Goal: Check status: Check status

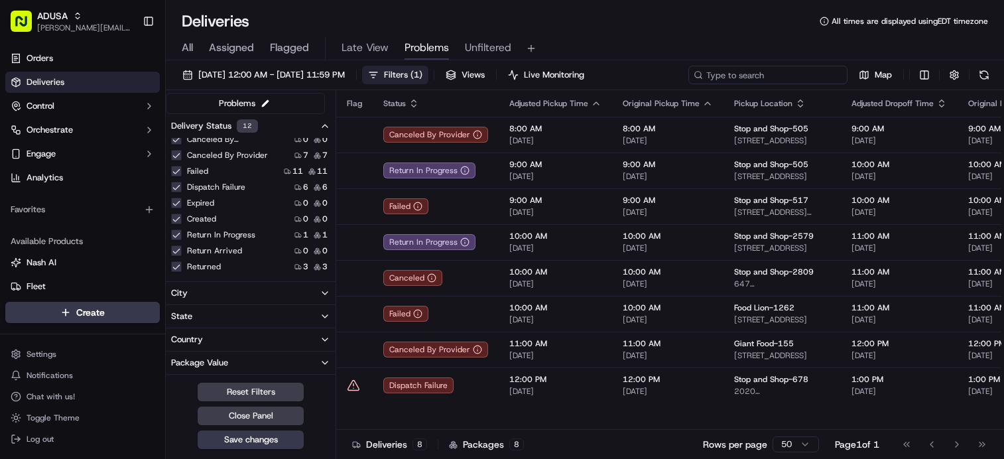
click at [807, 70] on input at bounding box center [767, 75] width 159 height 19
paste input "m717260714"
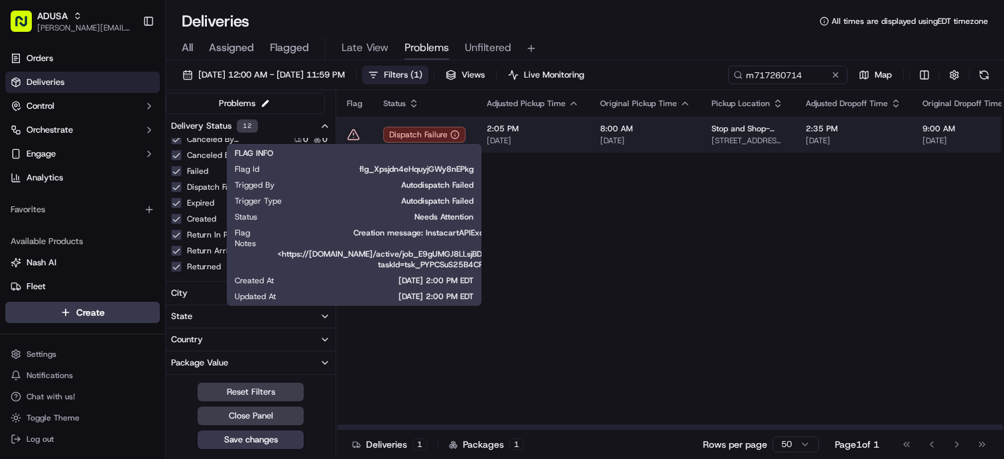
click at [353, 137] on icon at bounding box center [353, 134] width 13 height 13
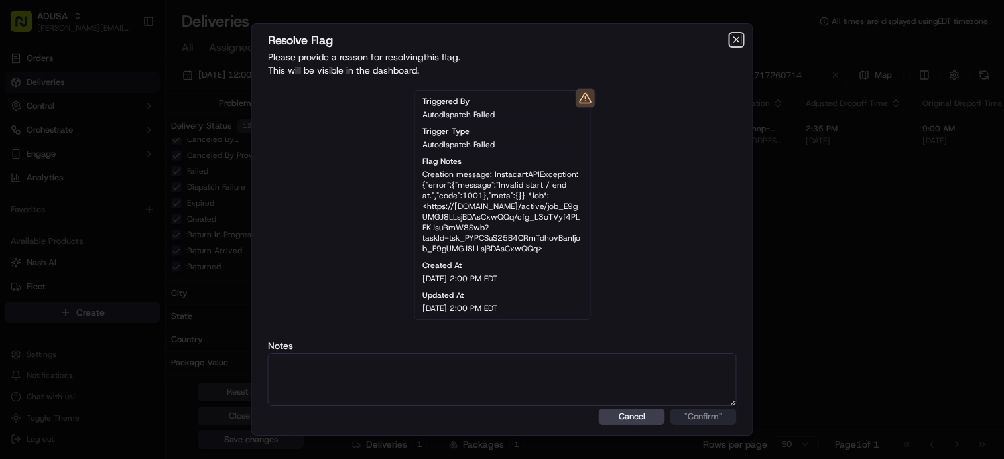
click at [738, 36] on icon "button" at bounding box center [736, 39] width 11 height 11
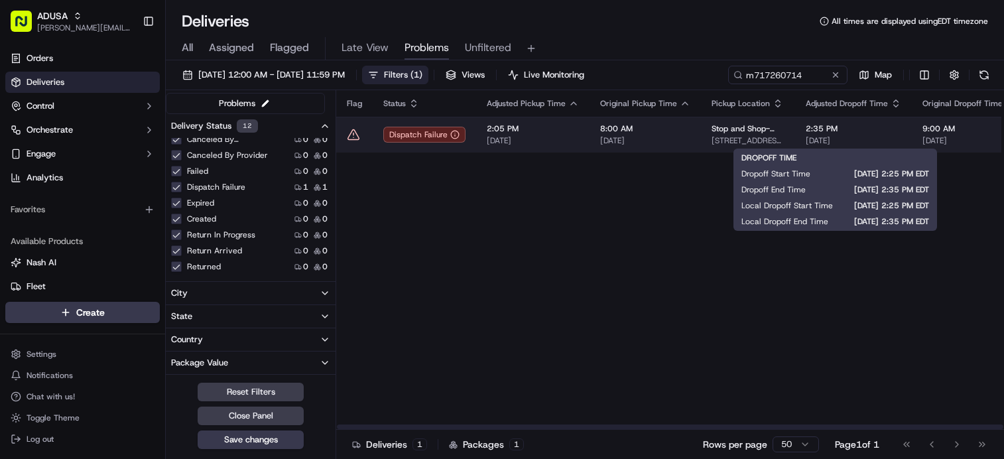
click at [841, 138] on span "[DATE]" at bounding box center [853, 140] width 95 height 11
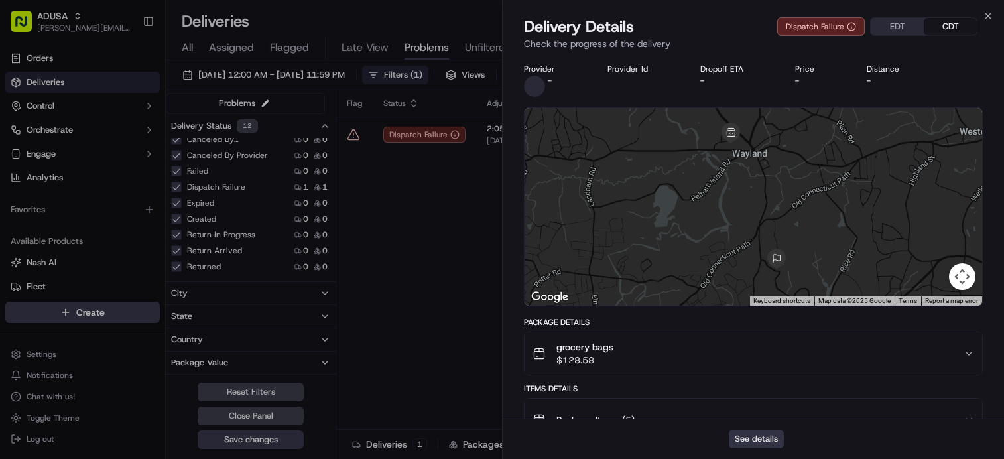
click at [773, 440] on button "See details" at bounding box center [756, 439] width 55 height 19
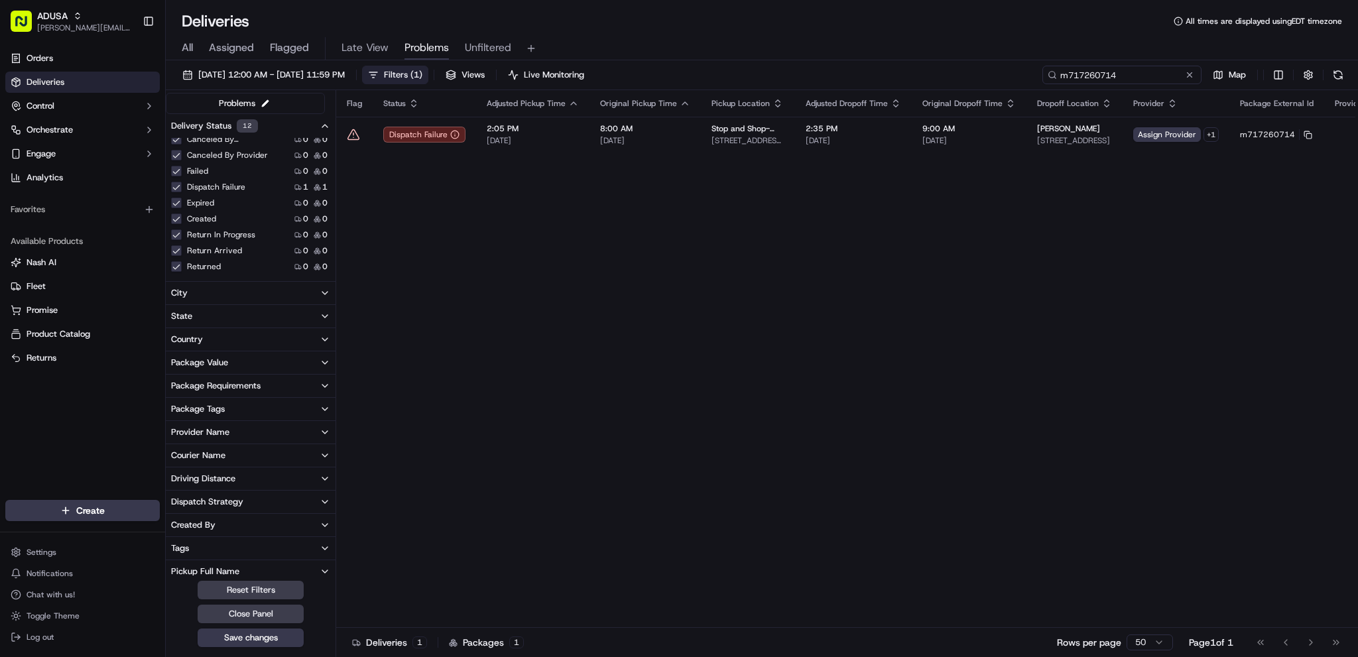
drag, startPoint x: 1170, startPoint y: 72, endPoint x: 844, endPoint y: 66, distance: 326.3
click at [844, 66] on div "09/22/2025 12:00 AM - 09/22/2025 11:59 PM Filters ( 1 ) Views Live Monitoring m…" at bounding box center [762, 78] width 1192 height 25
paste input "5740599"
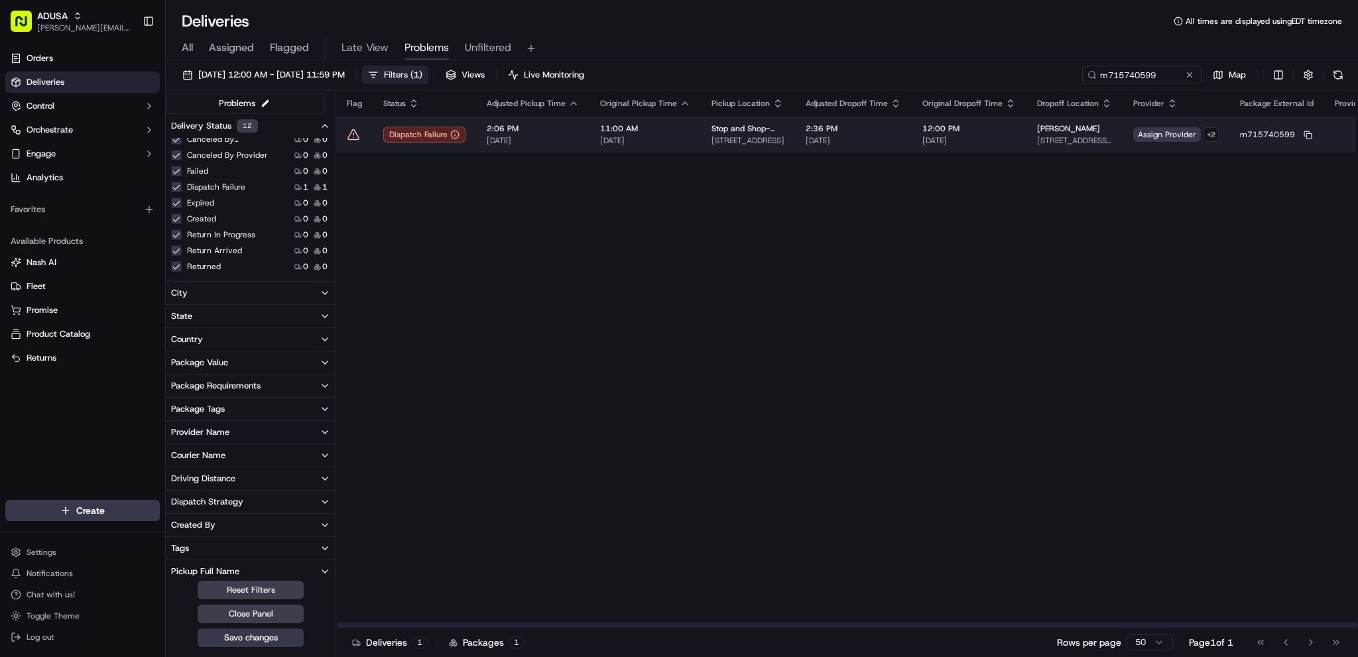
click at [985, 141] on span "[DATE]" at bounding box center [969, 140] width 94 height 11
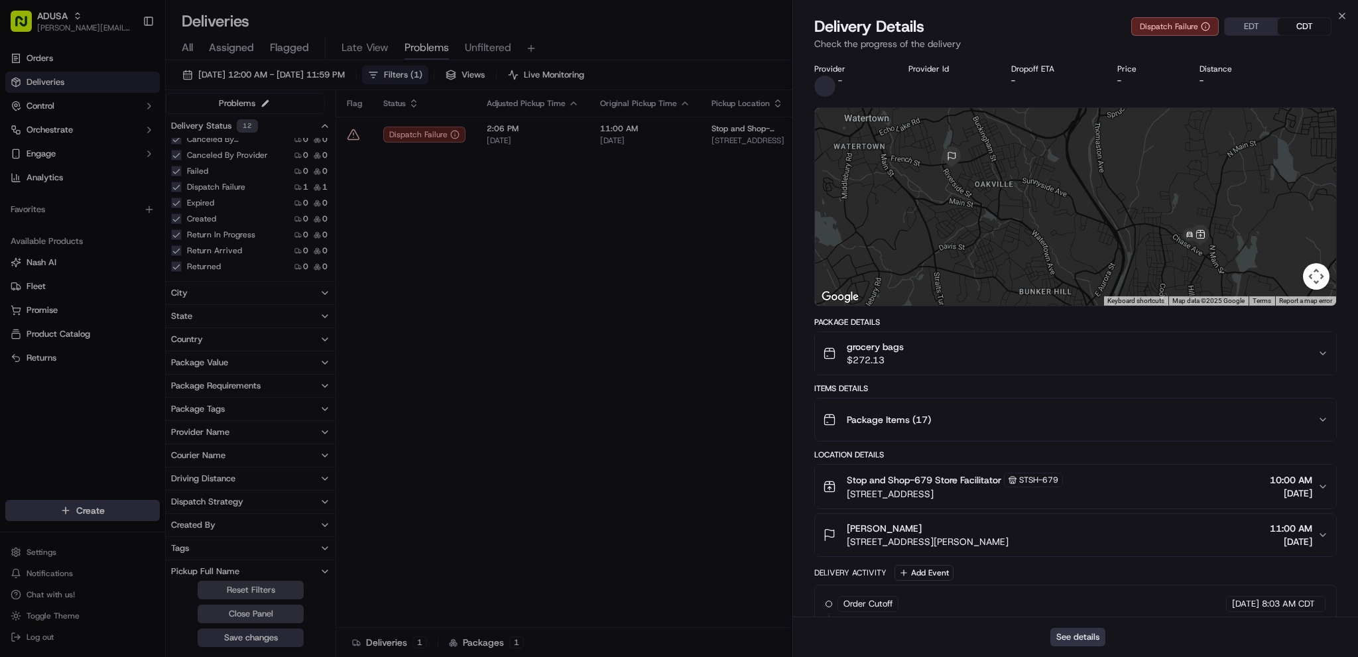
click at [1003, 458] on button "See details" at bounding box center [1077, 637] width 55 height 19
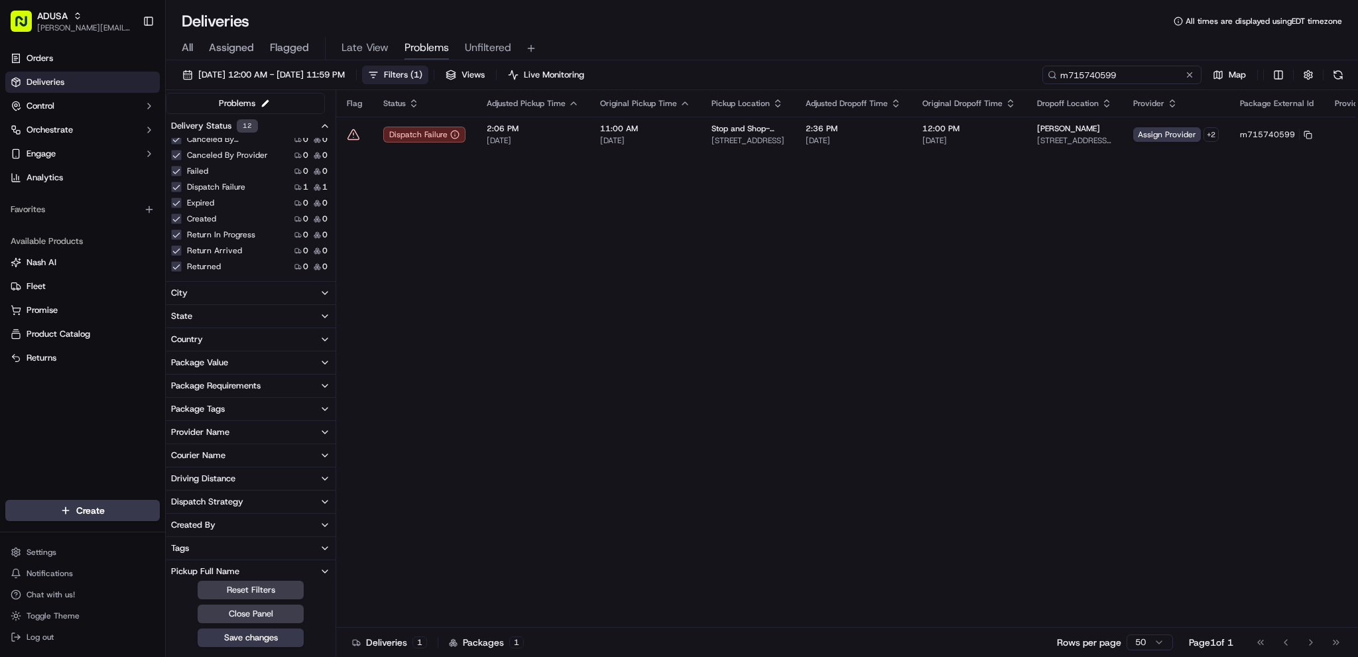
drag, startPoint x: 1165, startPoint y: 72, endPoint x: 1057, endPoint y: 77, distance: 108.2
click at [1003, 76] on input "m715740599" at bounding box center [1121, 75] width 159 height 19
paste input "6228275"
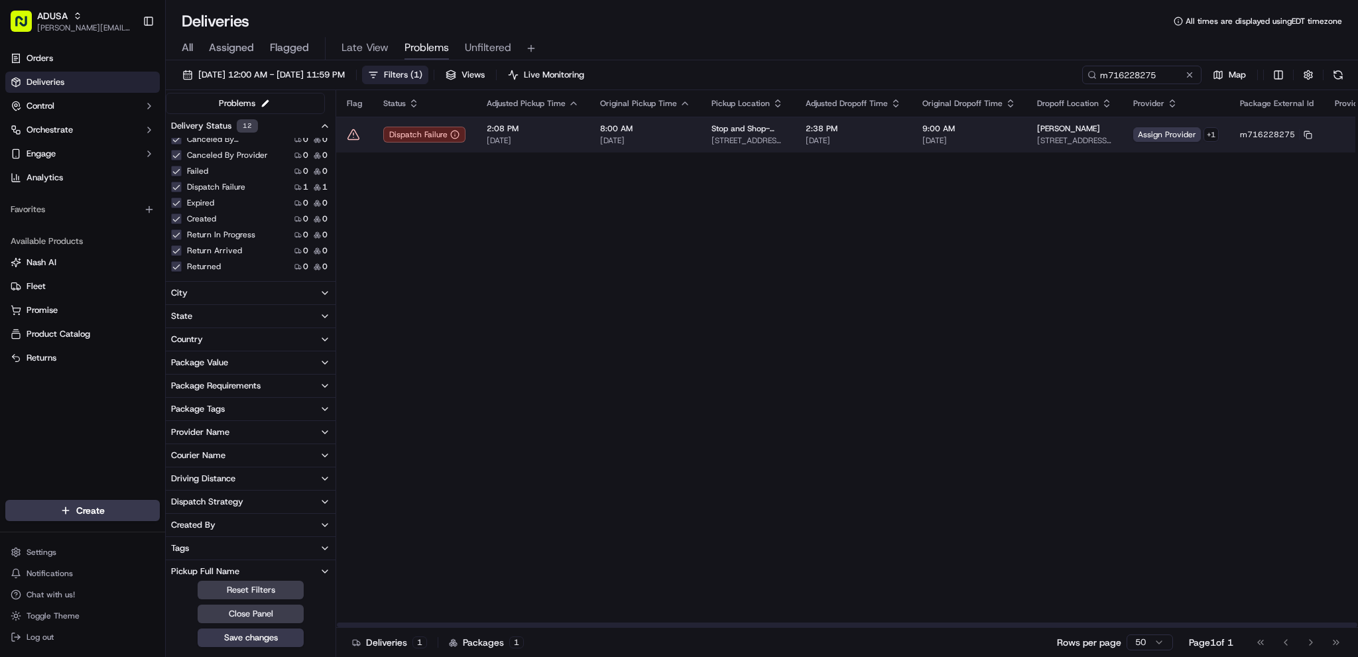
click at [763, 146] on span "101 Andrew Ave, Wayland, MA 01778, US" at bounding box center [748, 140] width 73 height 11
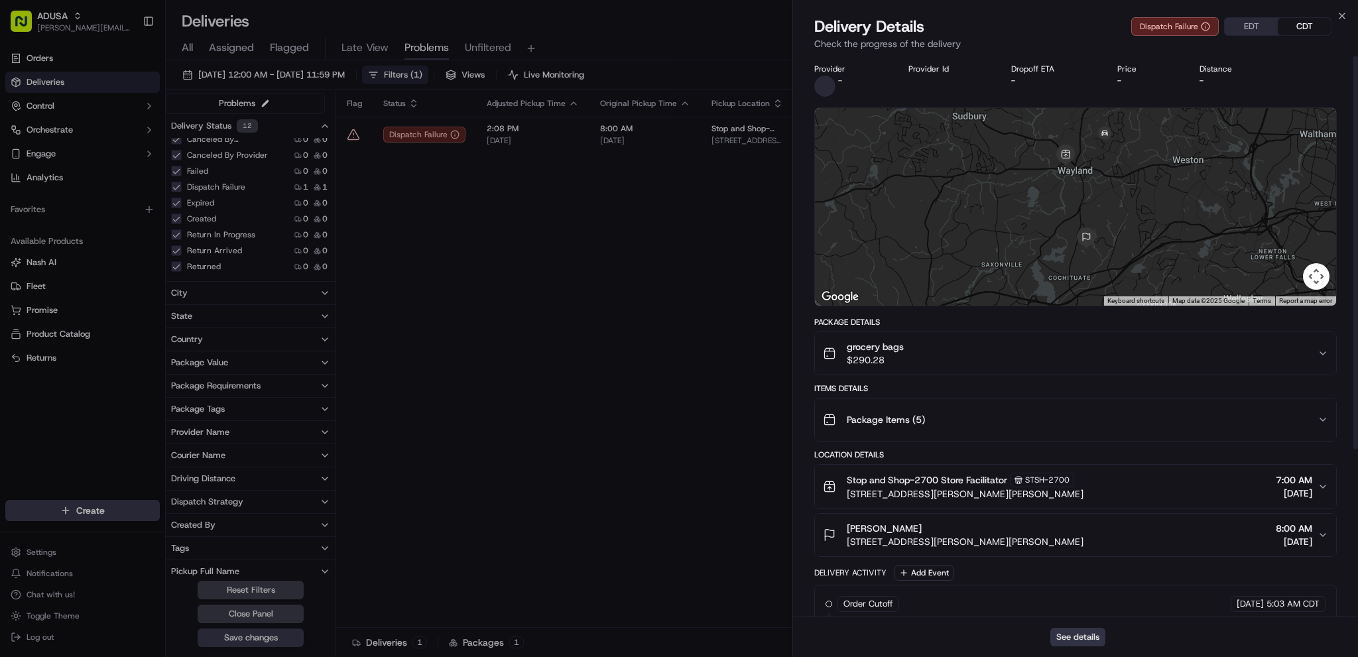
click at [1003, 458] on button "See details" at bounding box center [1077, 637] width 55 height 19
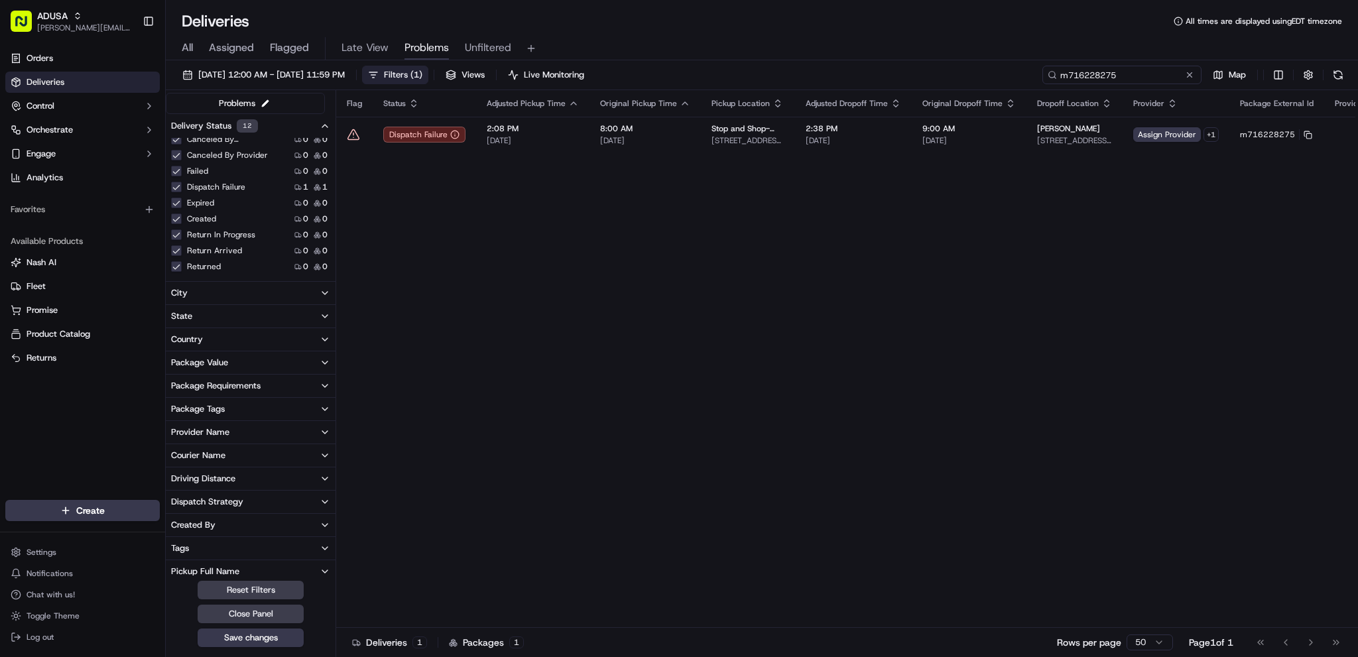
drag, startPoint x: 1165, startPoint y: 80, endPoint x: 1000, endPoint y: 76, distance: 165.2
click at [1001, 76] on div "09/22/2025 12:00 AM - 09/22/2025 11:59 PM Filters ( 1 ) Views Live Monitoring m…" at bounding box center [762, 78] width 1192 height 25
paste input "7260714"
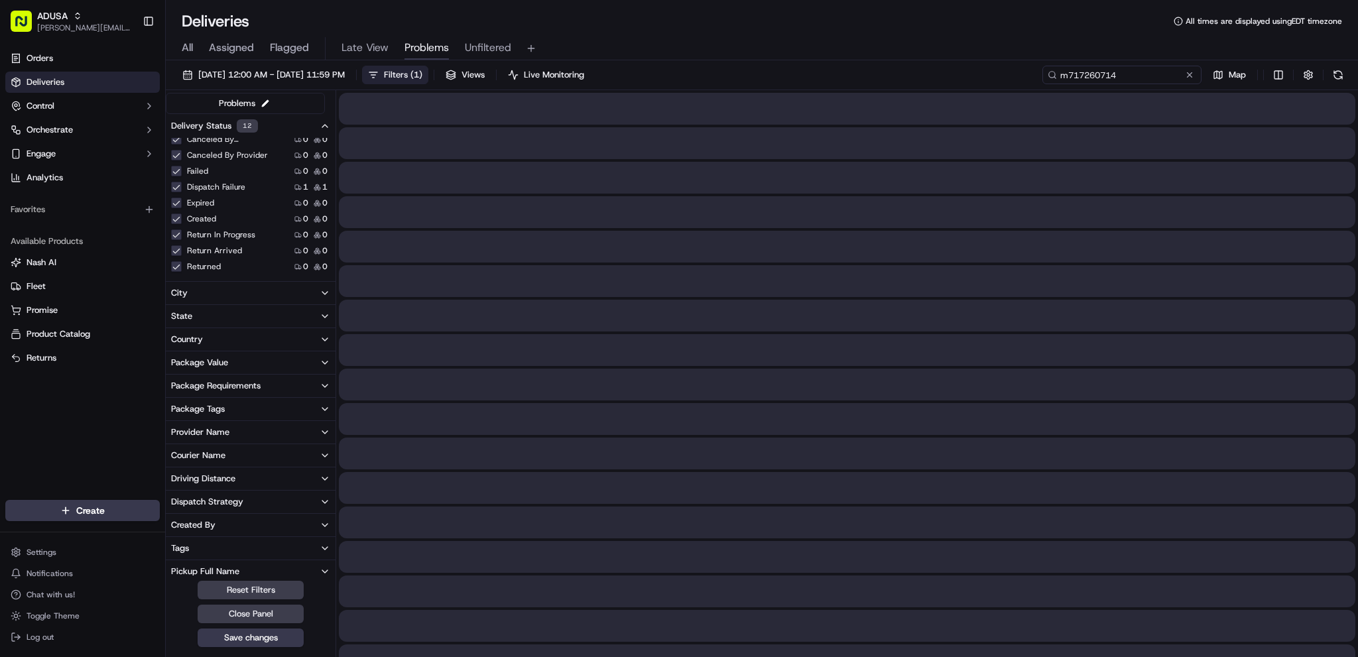
type input "m717260714"
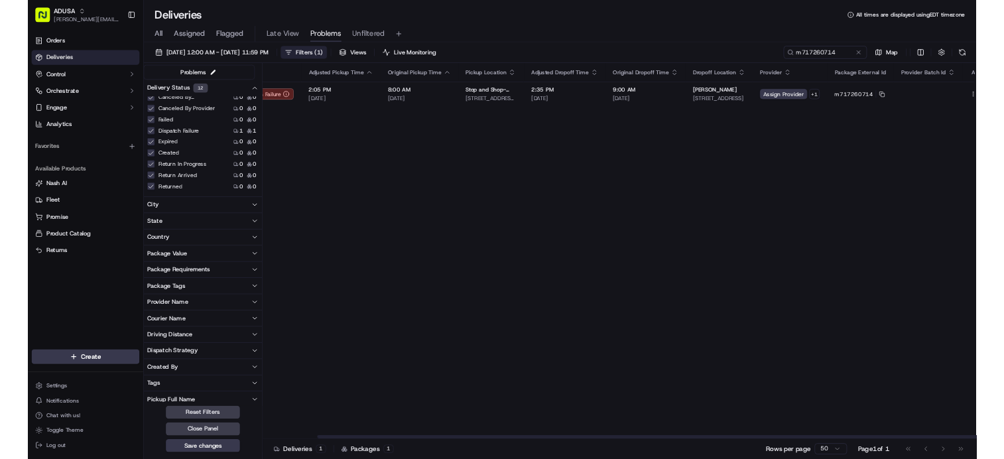
scroll to position [0, 101]
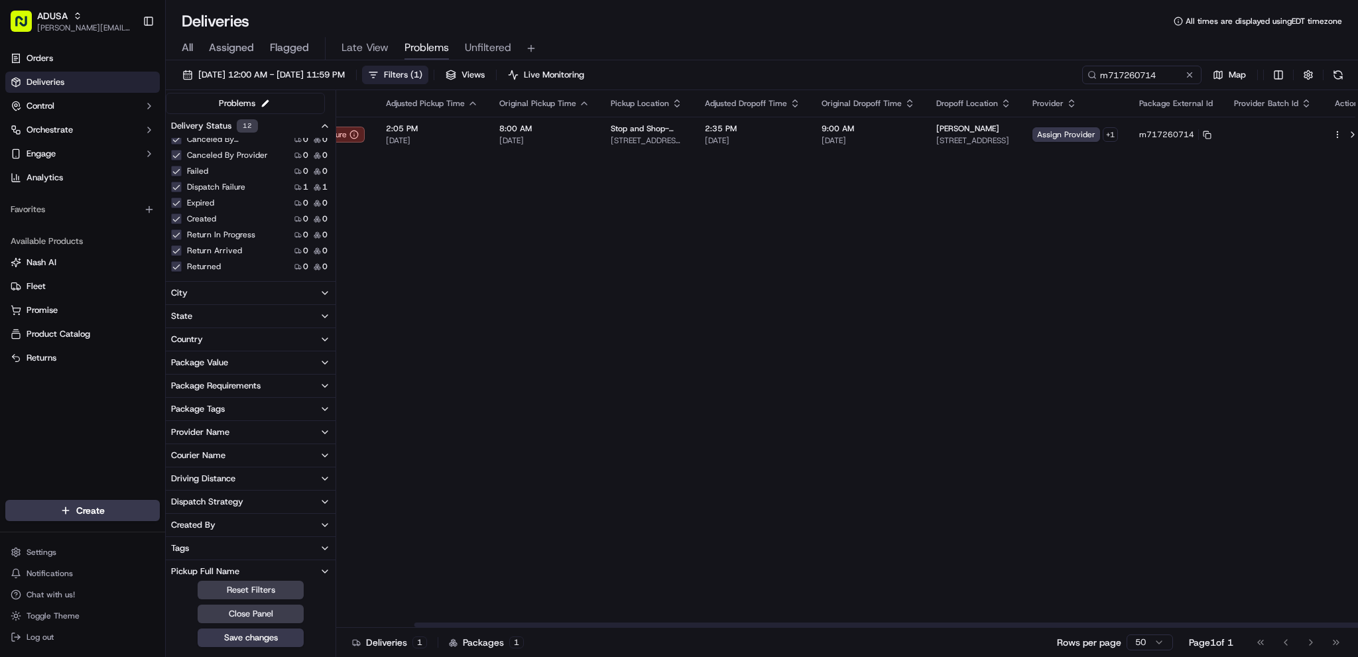
drag, startPoint x: 1111, startPoint y: 213, endPoint x: 1206, endPoint y: 194, distance: 96.6
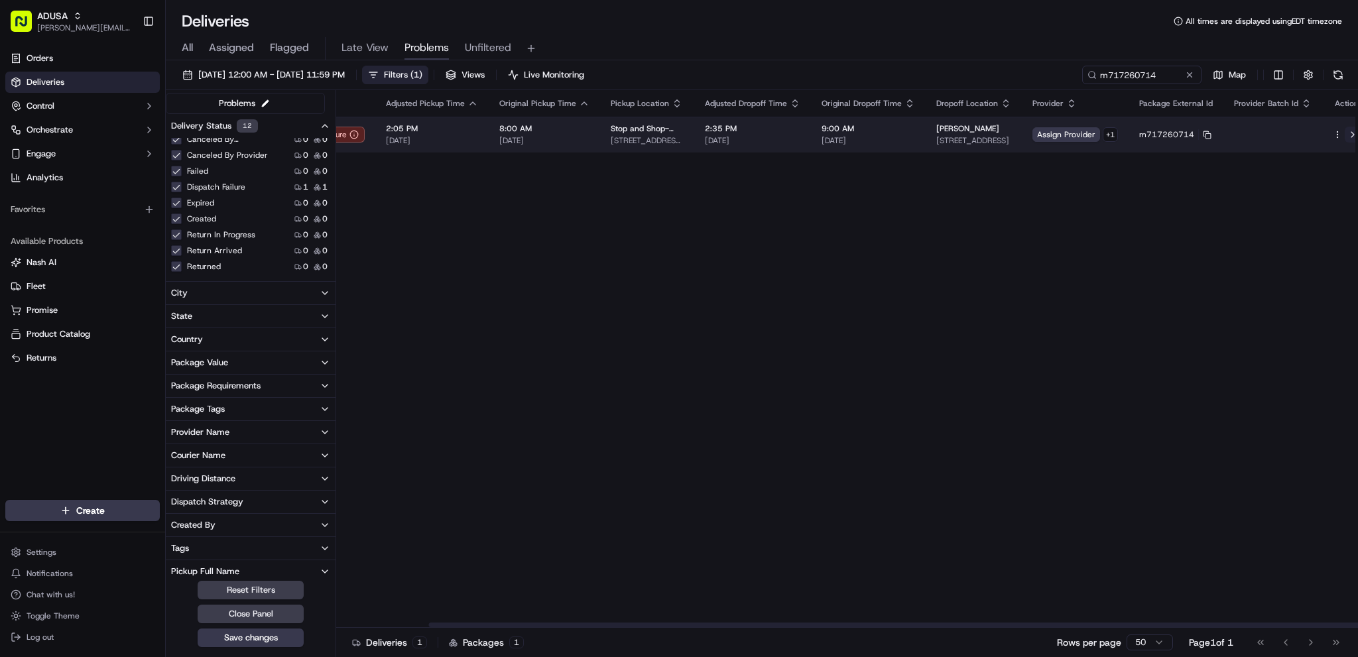
click at [1003, 135] on button at bounding box center [1353, 135] width 16 height 16
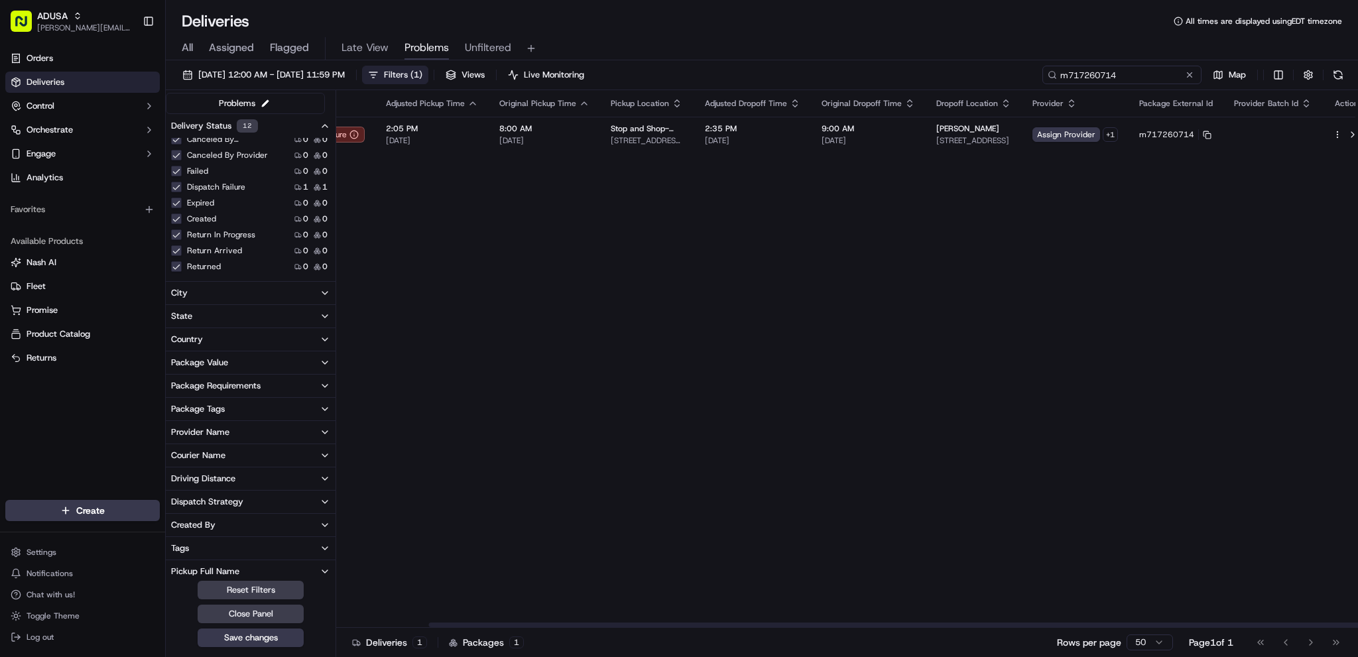
click at [1003, 84] on input "m717260714" at bounding box center [1121, 75] width 159 height 19
click at [1003, 74] on button at bounding box center [1189, 74] width 13 height 13
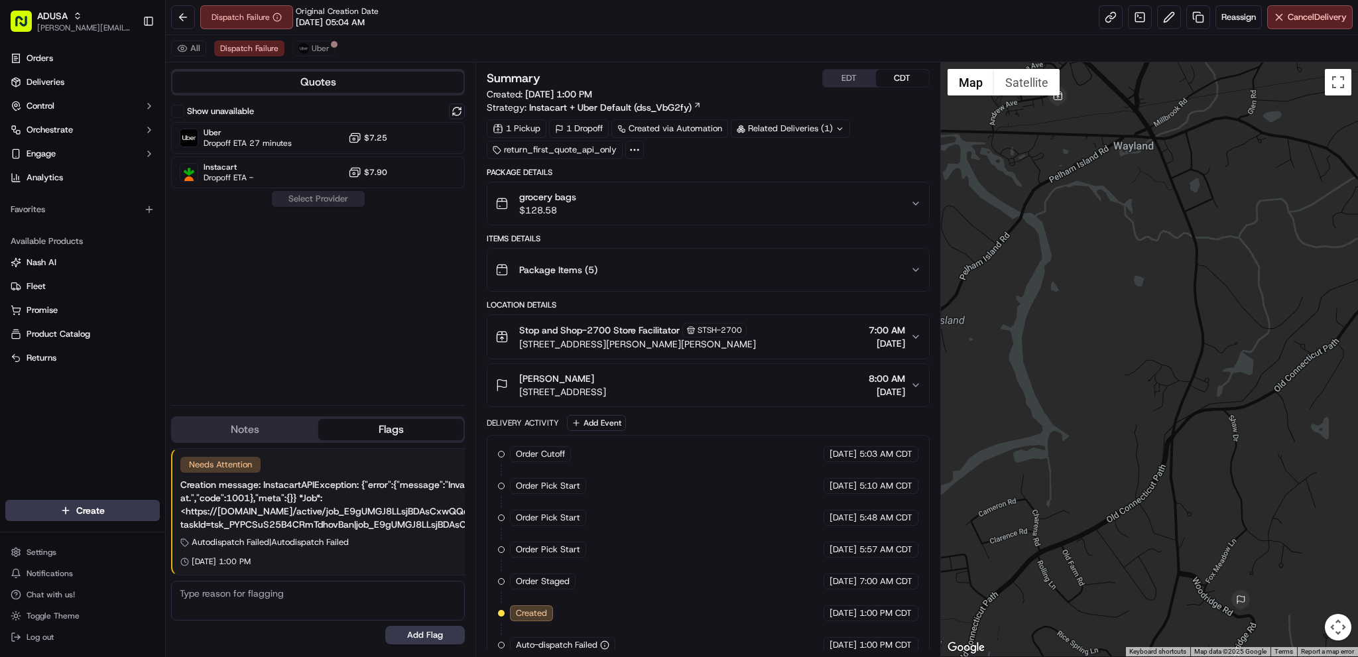
click at [692, 204] on div "grocery bags $128.58" at bounding box center [702, 203] width 414 height 27
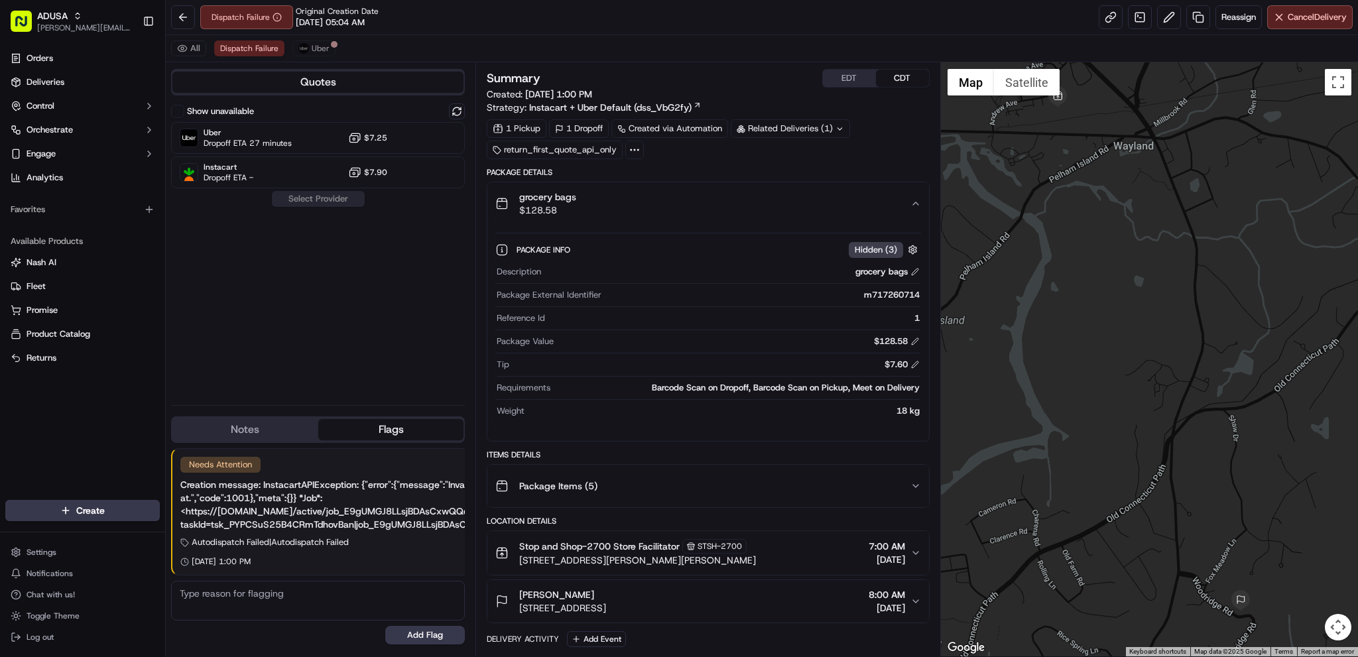
click at [692, 204] on div "grocery bags $128.58" at bounding box center [702, 203] width 414 height 27
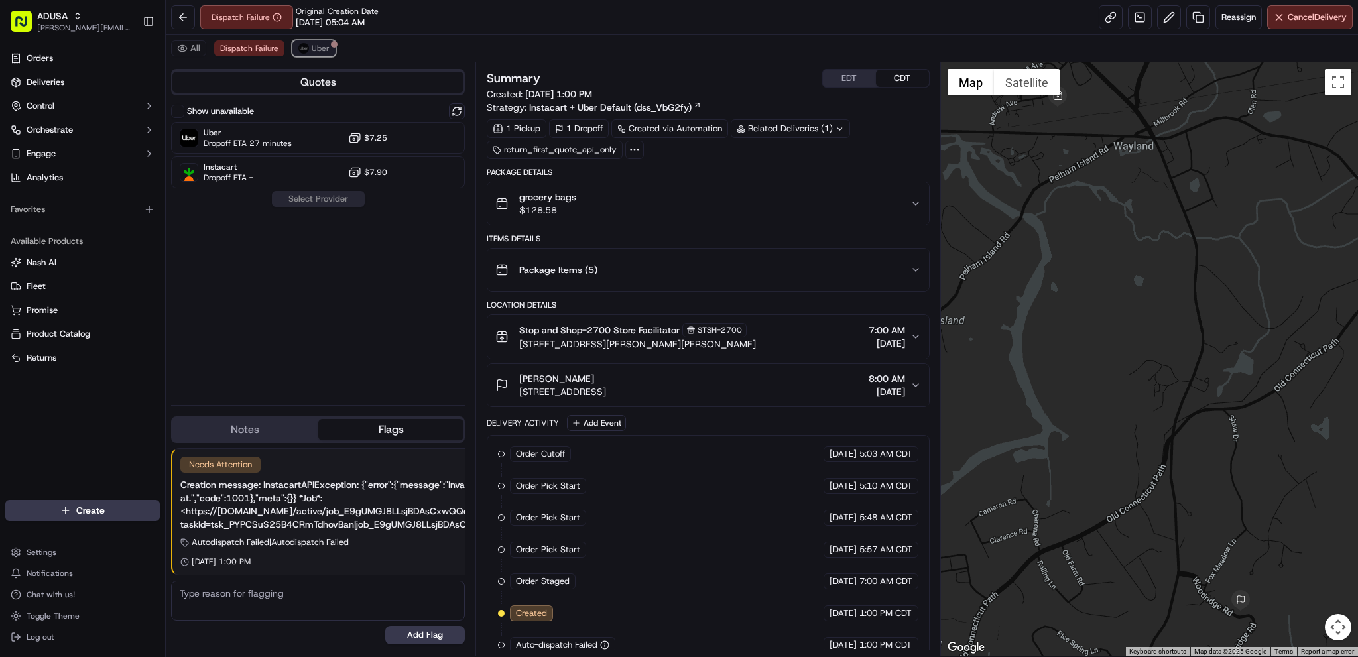
click at [312, 53] on span "Uber" at bounding box center [321, 48] width 18 height 11
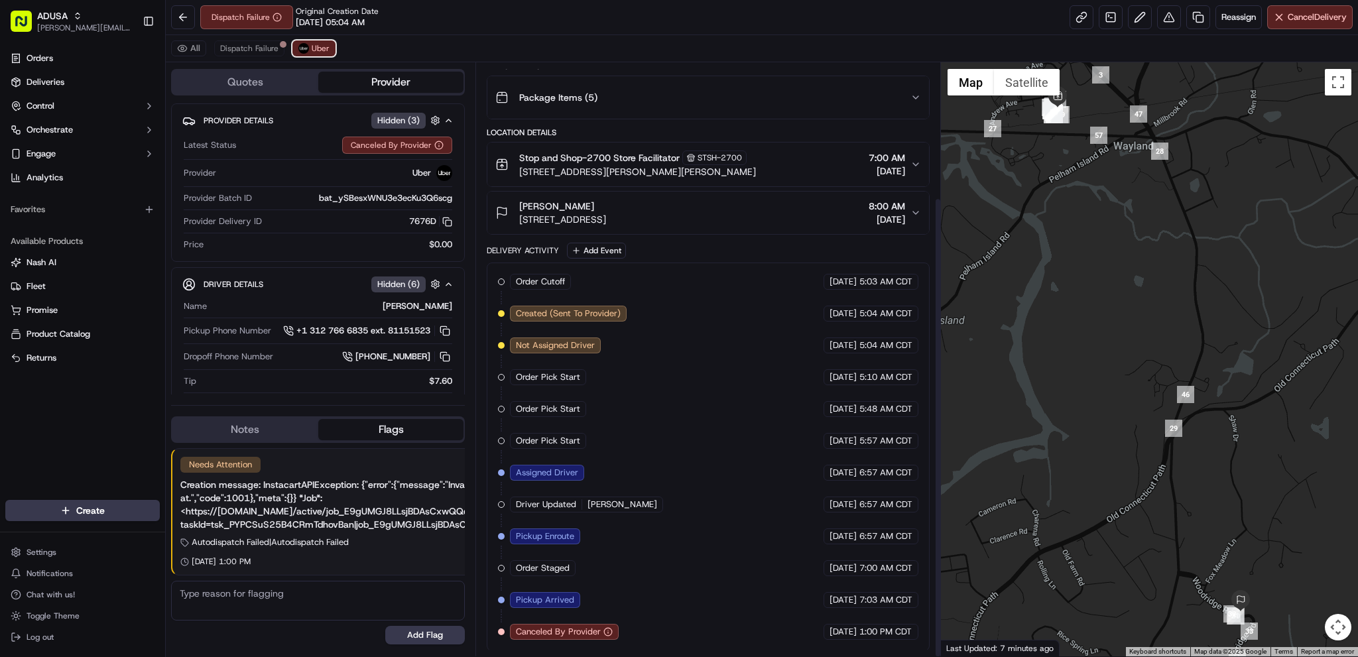
scroll to position [174, 0]
click at [269, 46] on span "Dispatch Failure" at bounding box center [249, 48] width 58 height 11
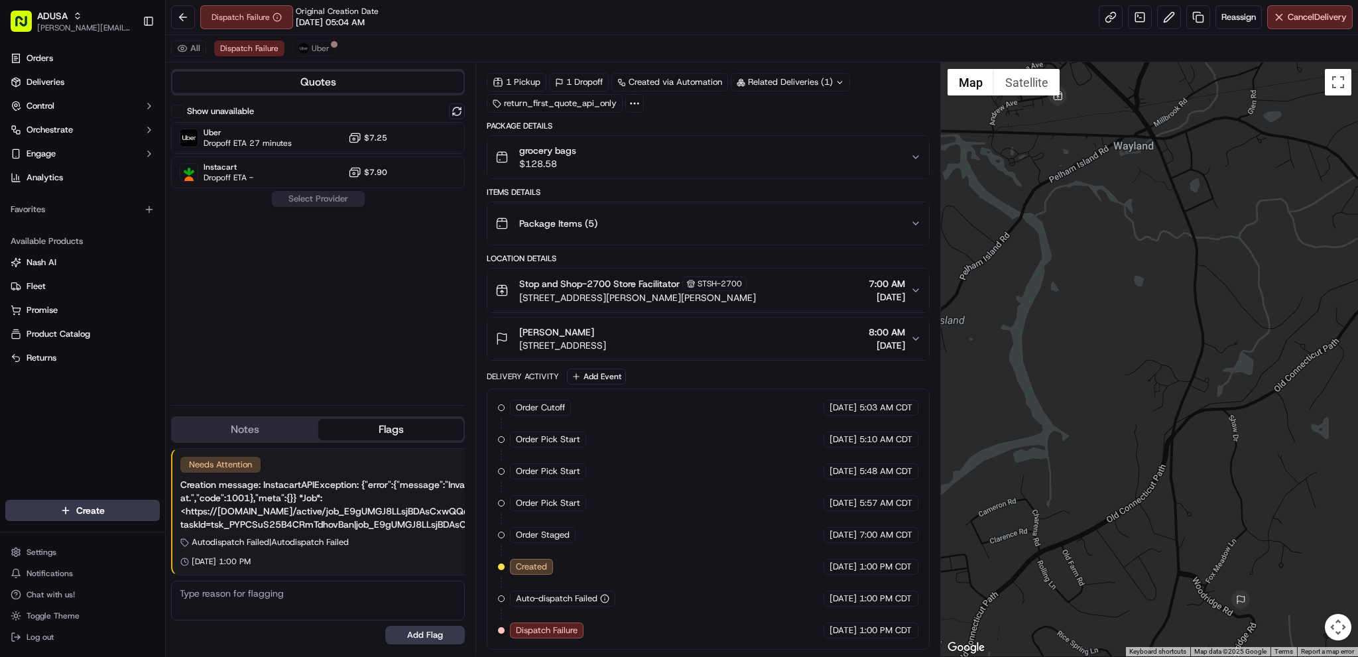
click at [280, 423] on button "Notes" at bounding box center [245, 429] width 146 height 21
click at [351, 425] on button "Flags" at bounding box center [391, 429] width 146 height 21
click at [322, 54] on button "Uber" at bounding box center [313, 48] width 43 height 16
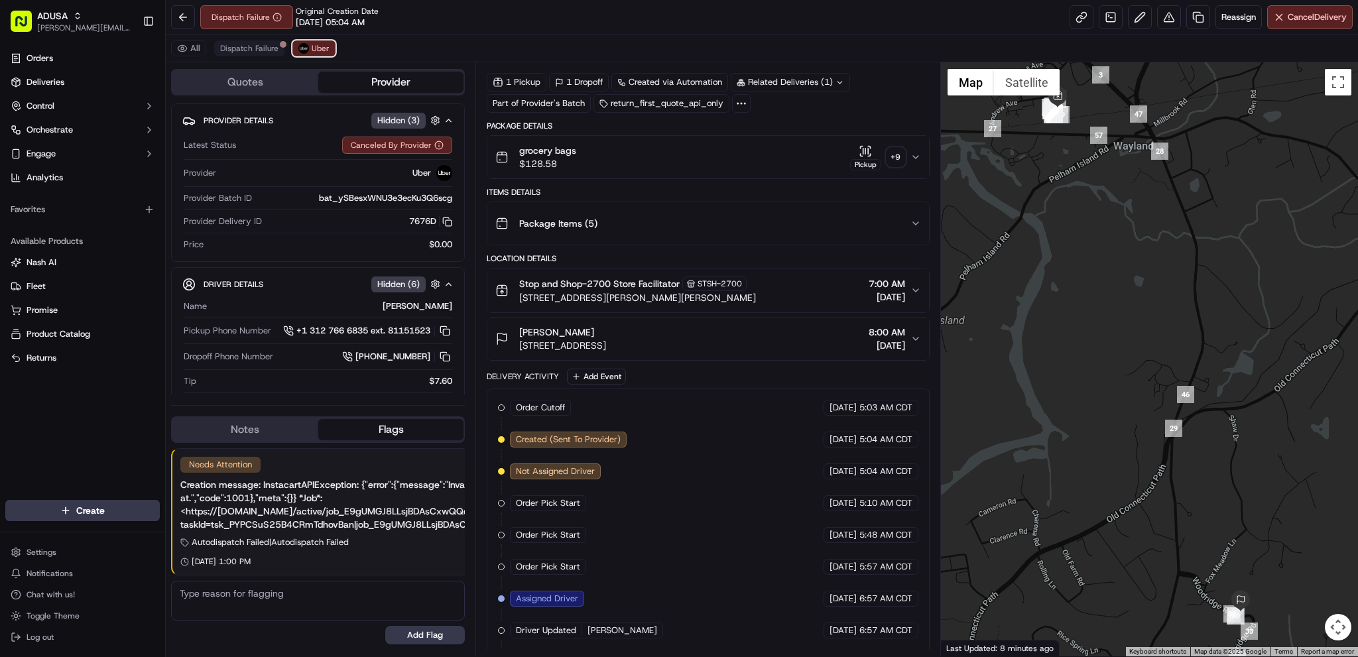
scroll to position [174, 0]
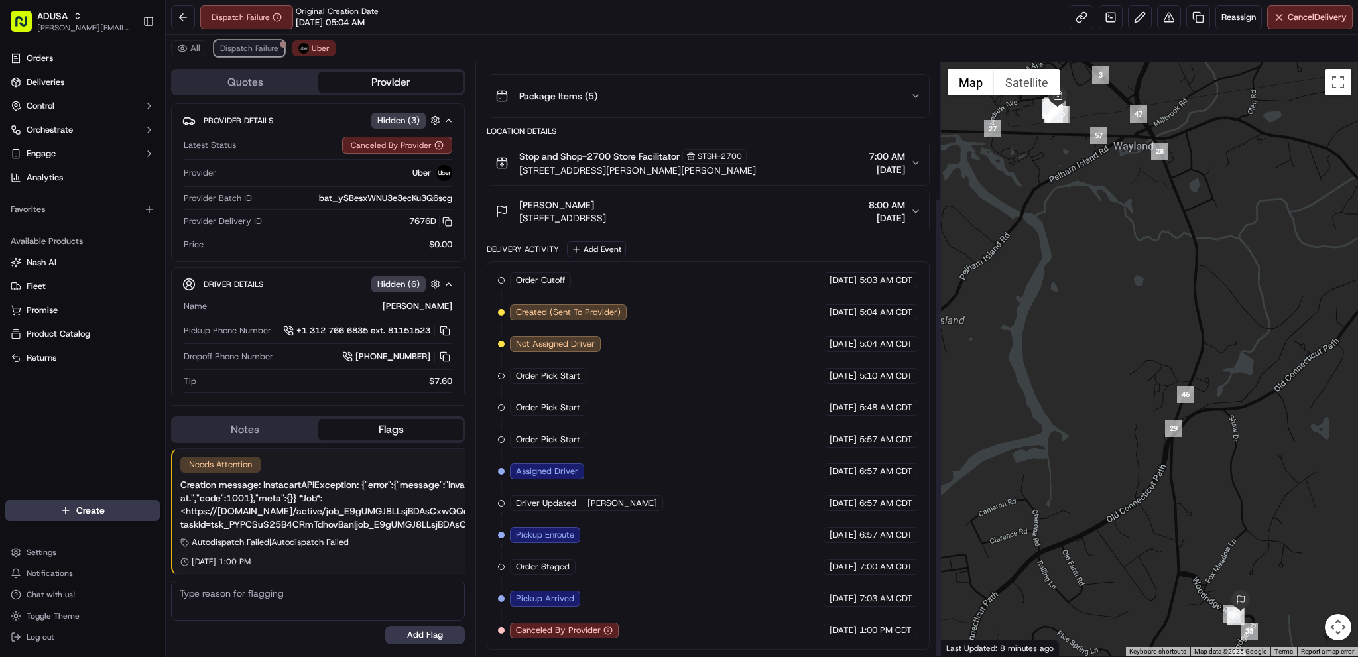
click at [275, 46] on span "Dispatch Failure" at bounding box center [249, 48] width 58 height 11
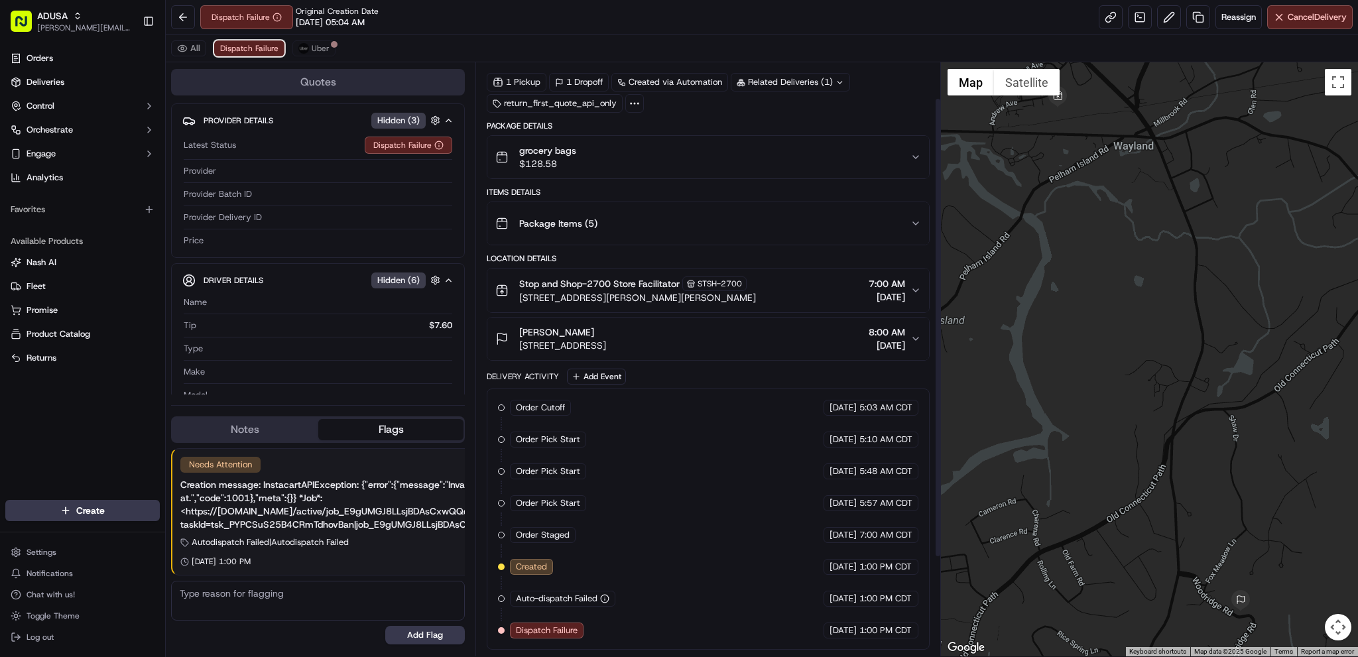
scroll to position [46, 0]
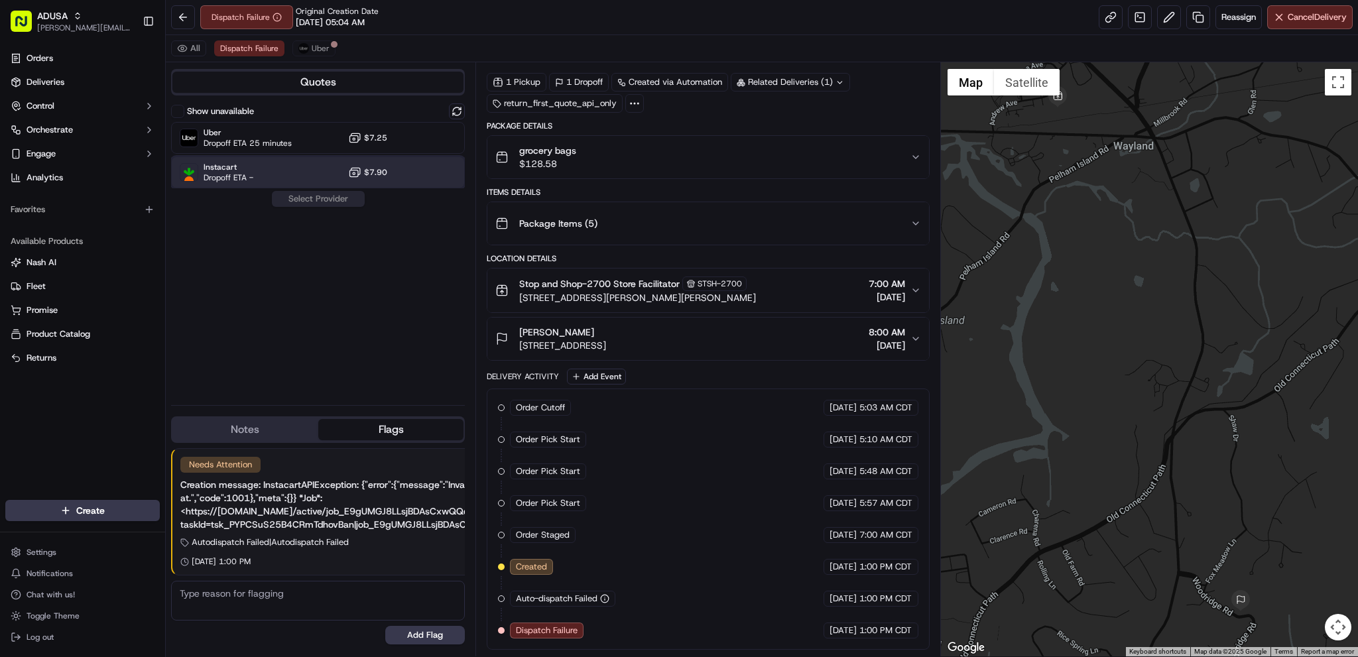
click at [431, 168] on div at bounding box center [424, 172] width 16 height 16
click at [91, 62] on link "Orders" at bounding box center [82, 58] width 155 height 21
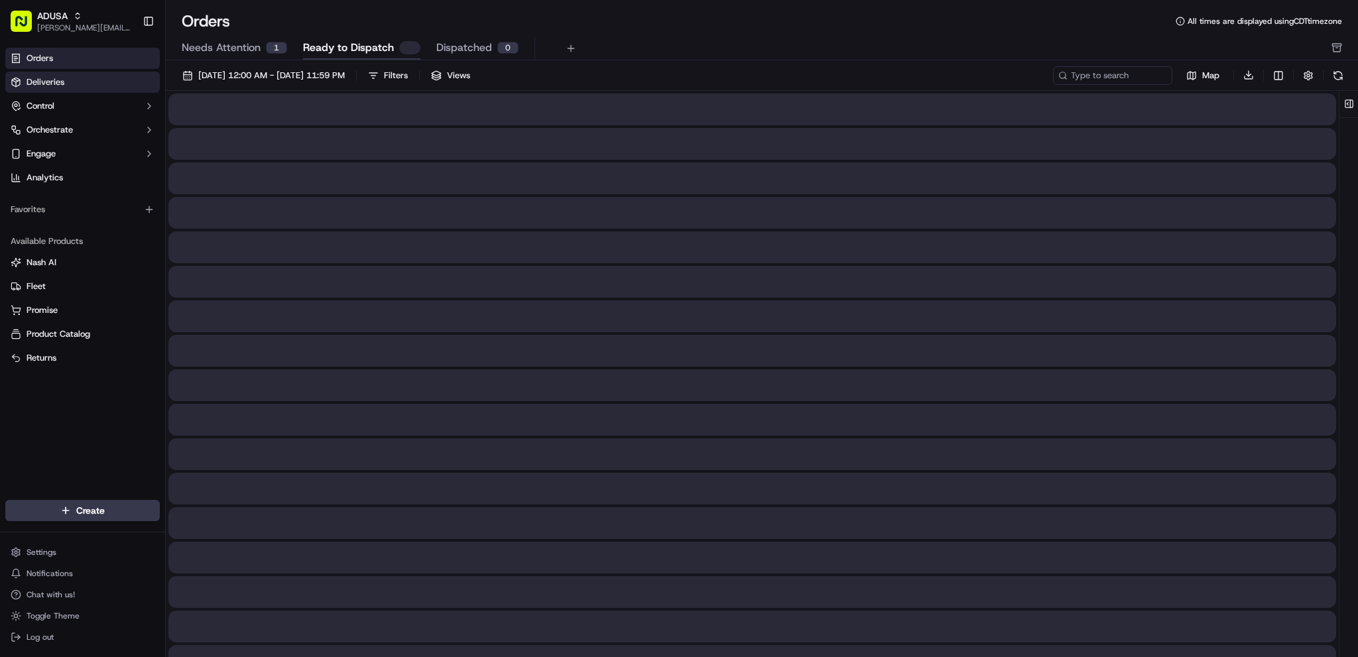
click at [76, 82] on link "Deliveries" at bounding box center [82, 82] width 155 height 21
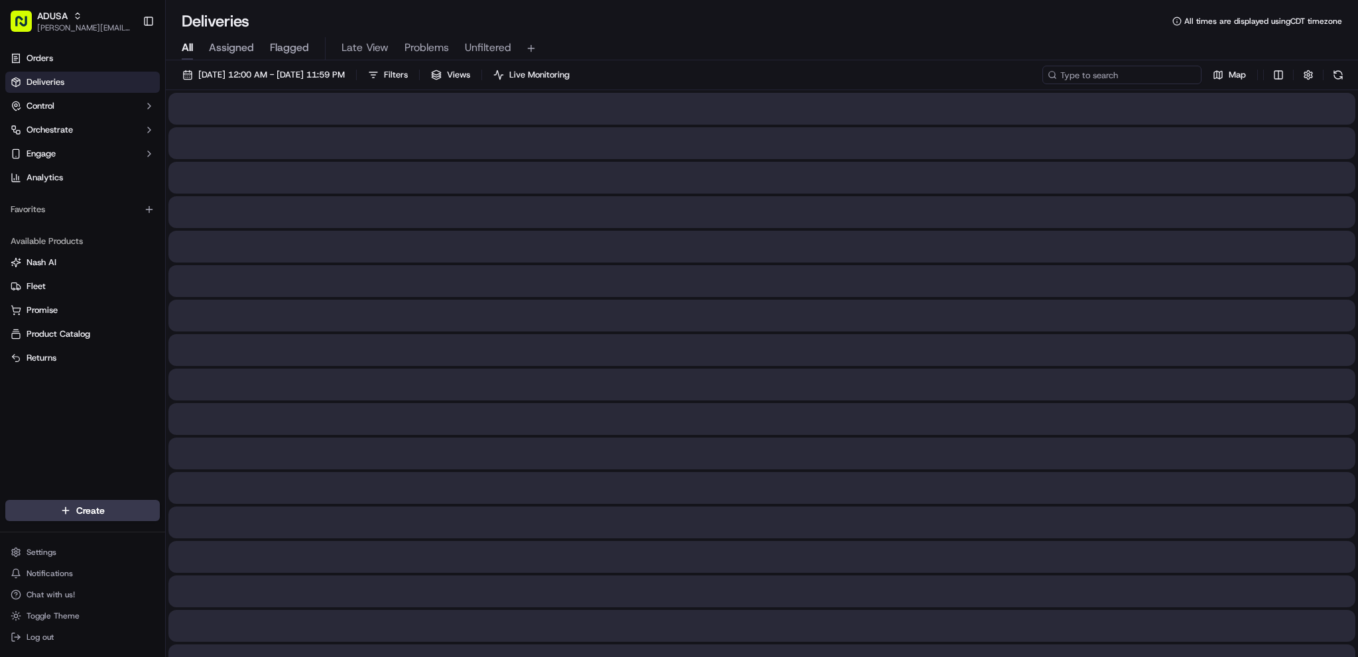
click at [1003, 75] on input at bounding box center [1121, 75] width 159 height 19
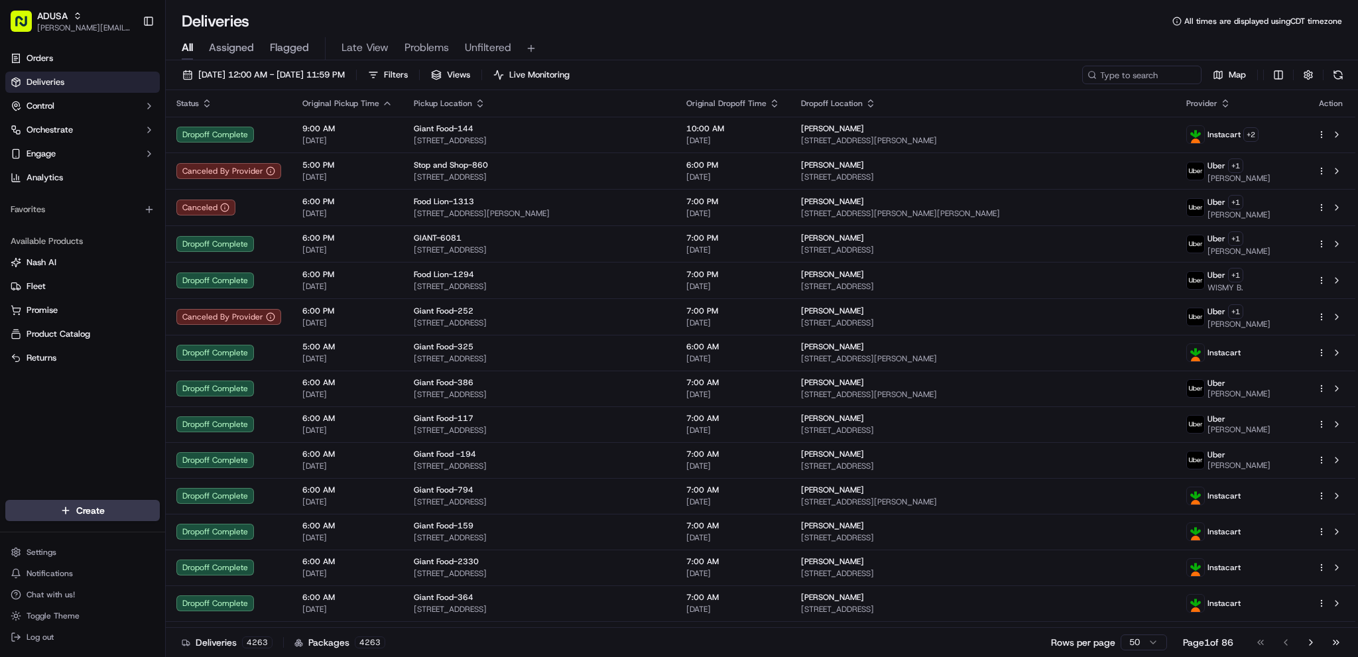
click at [766, 46] on div "All Assigned Flagged Late View Problems Unfiltered" at bounding box center [762, 48] width 1192 height 23
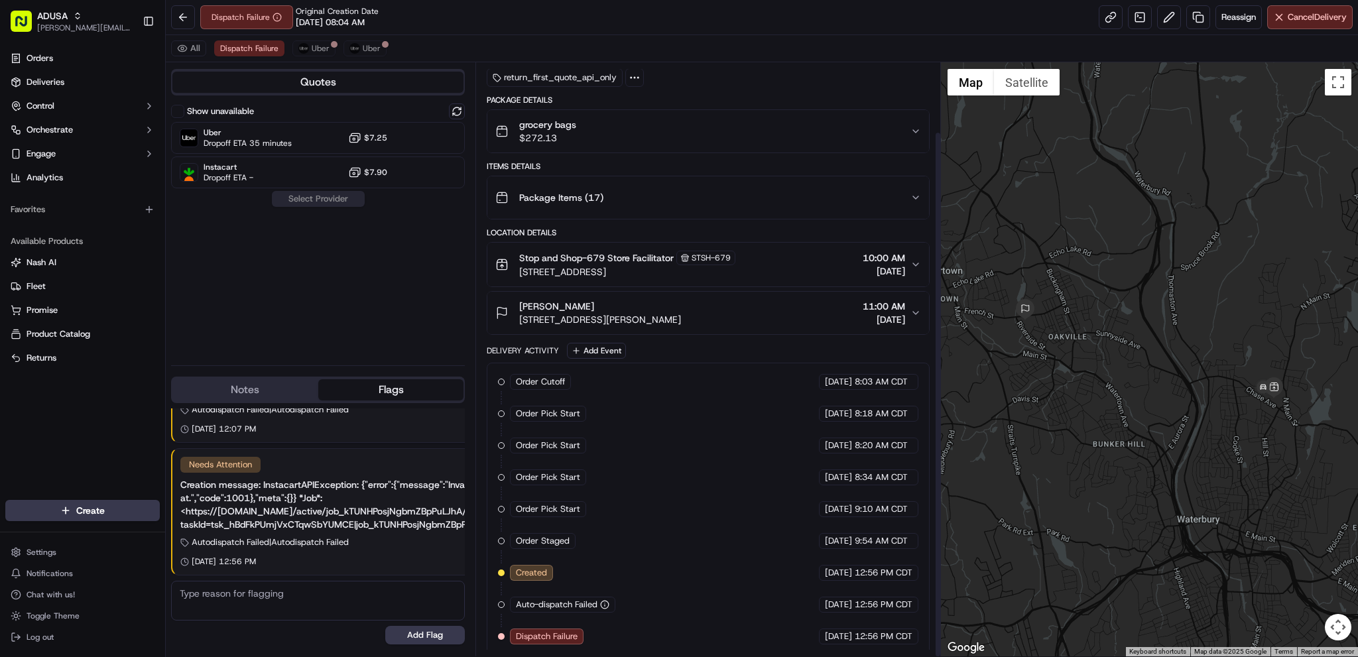
scroll to position [78, 0]
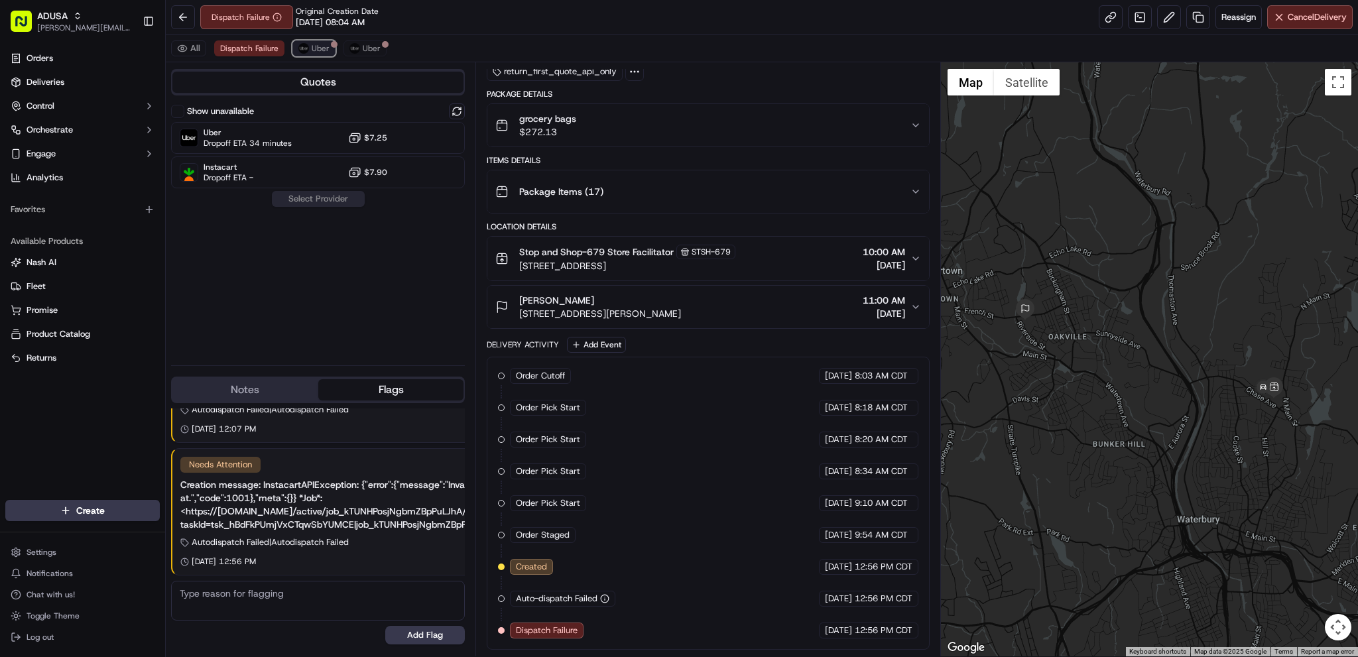
click at [317, 48] on span "Uber" at bounding box center [321, 48] width 18 height 11
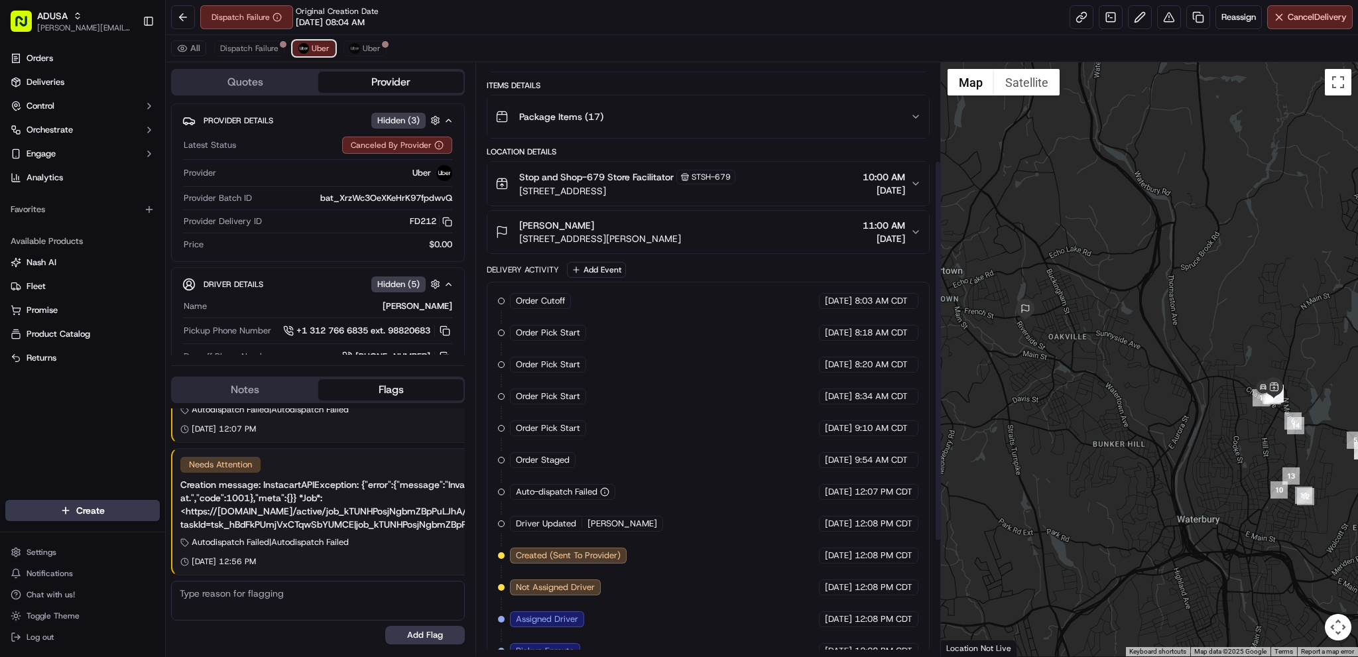
scroll to position [333, 0]
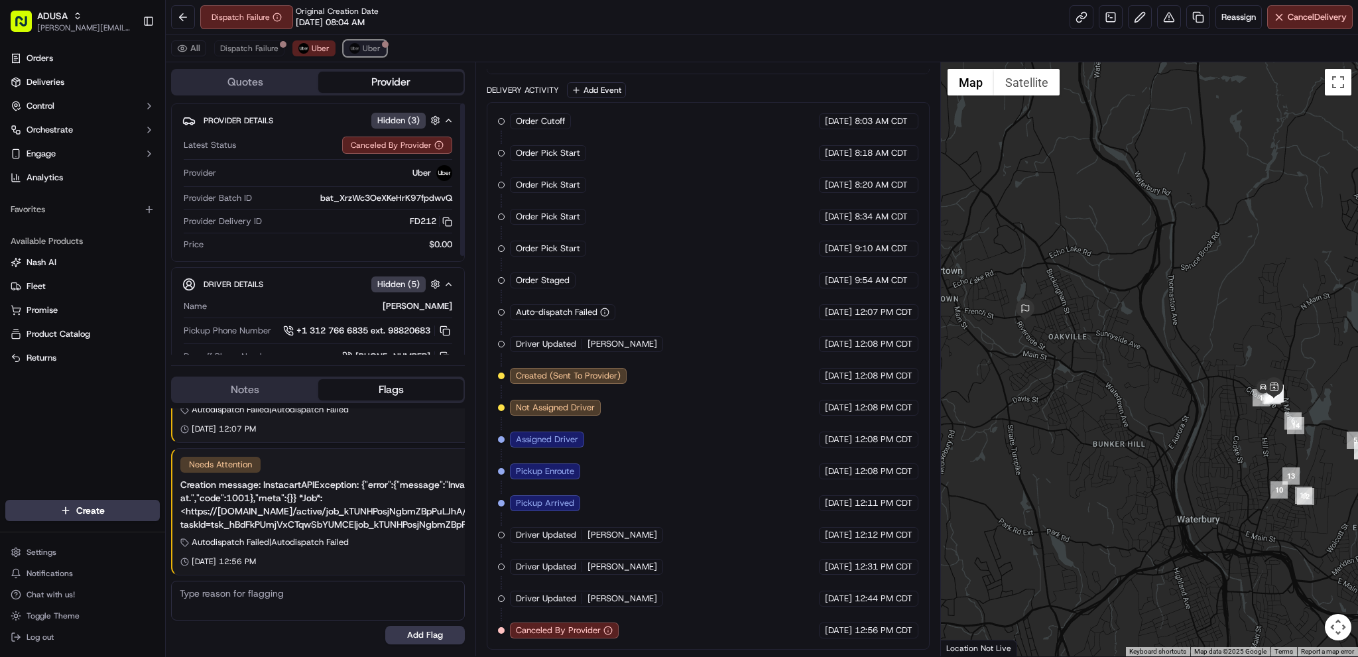
click at [358, 41] on button "Uber" at bounding box center [365, 48] width 43 height 16
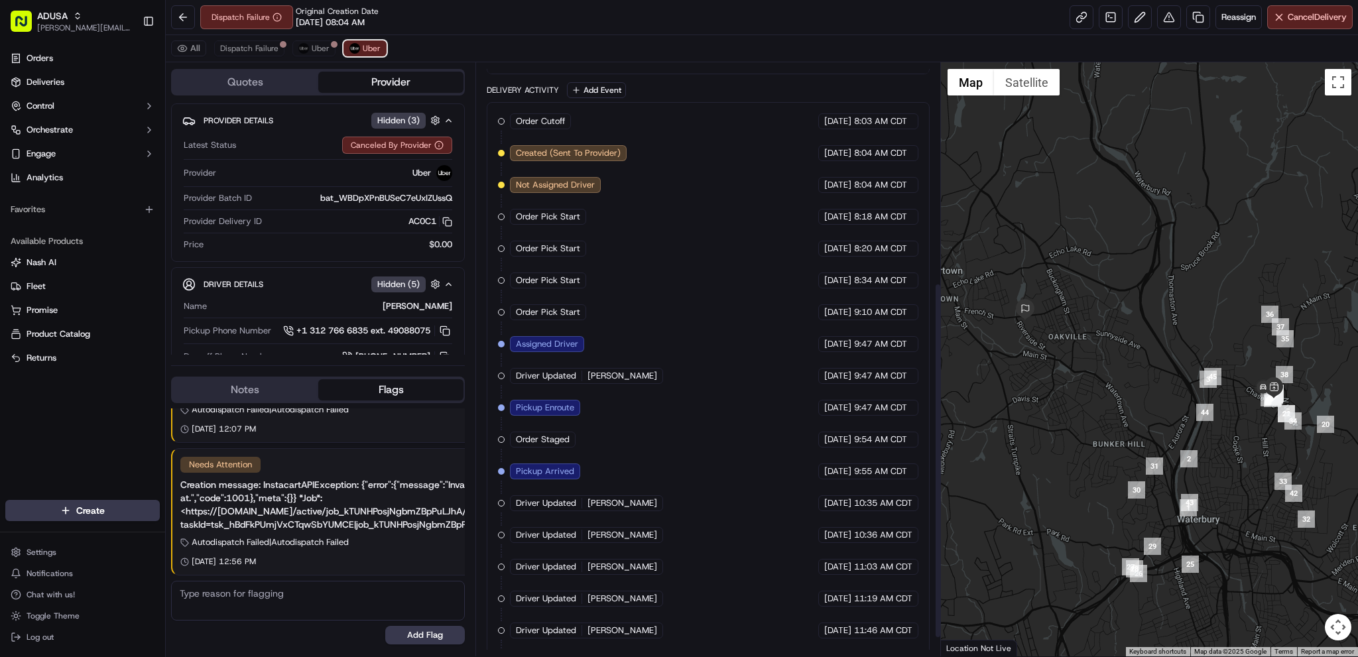
scroll to position [397, 0]
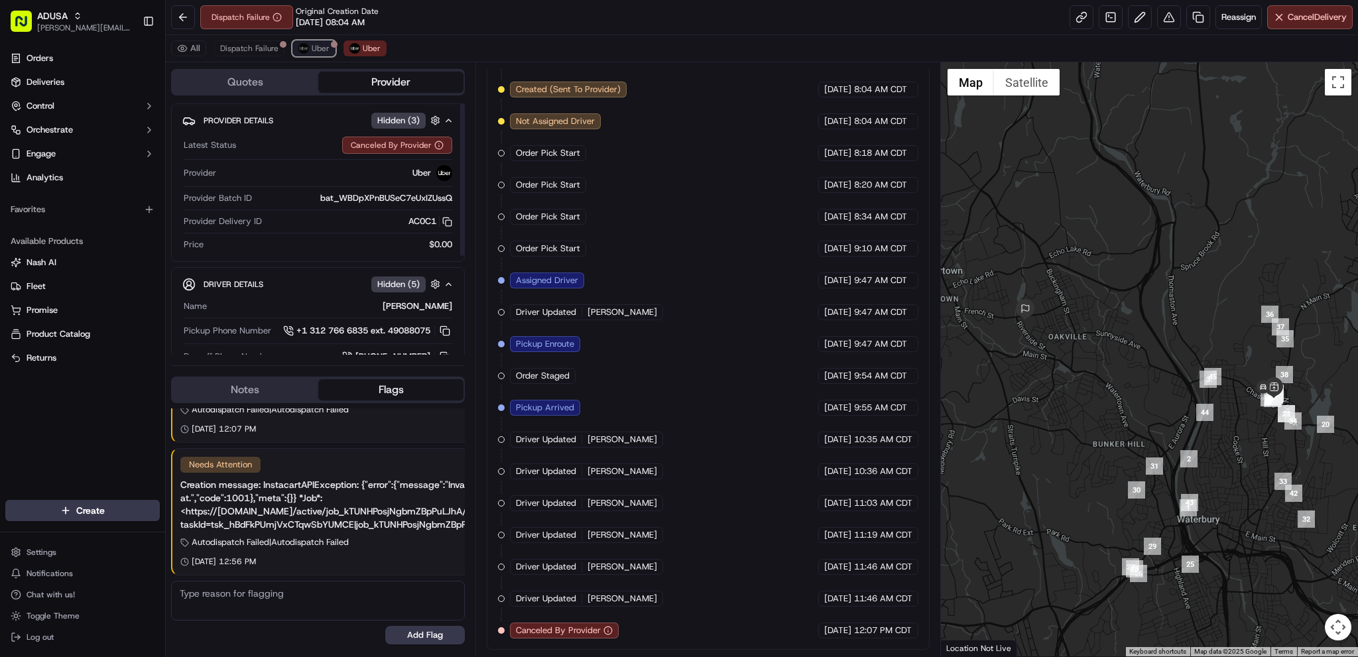
click at [314, 46] on span "Uber" at bounding box center [321, 48] width 18 height 11
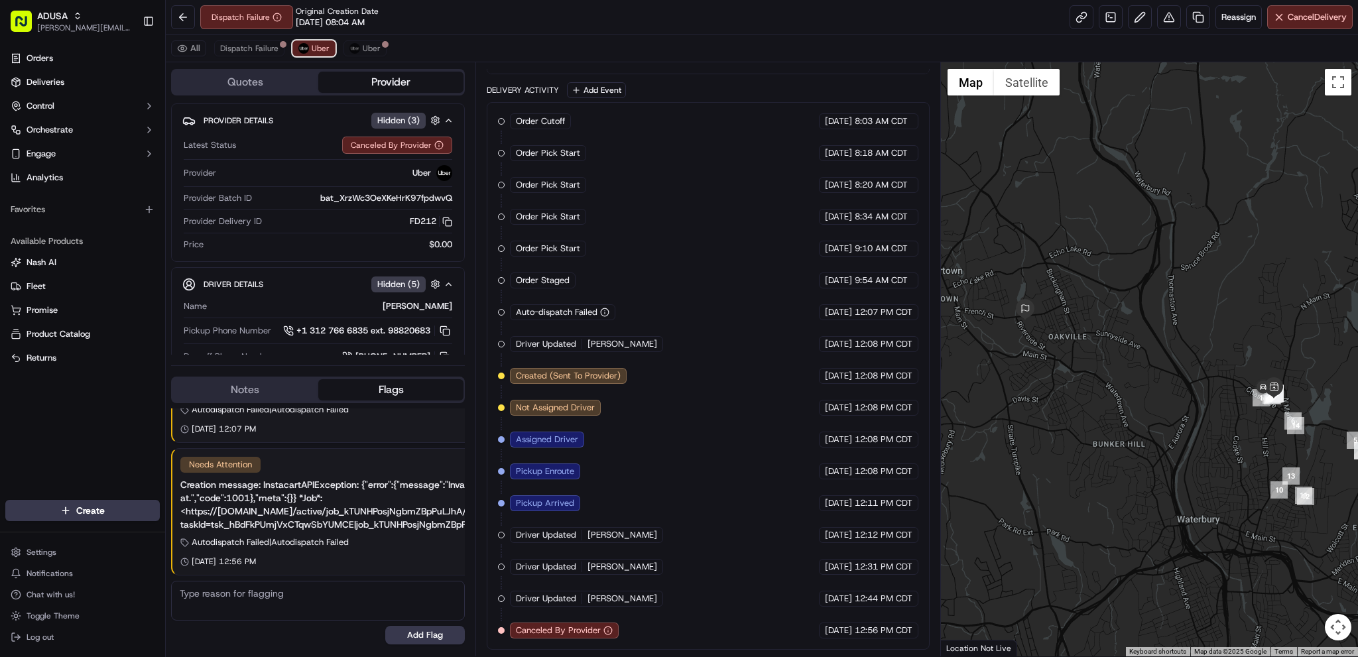
scroll to position [333, 0]
click at [371, 52] on span "Uber" at bounding box center [372, 48] width 18 height 11
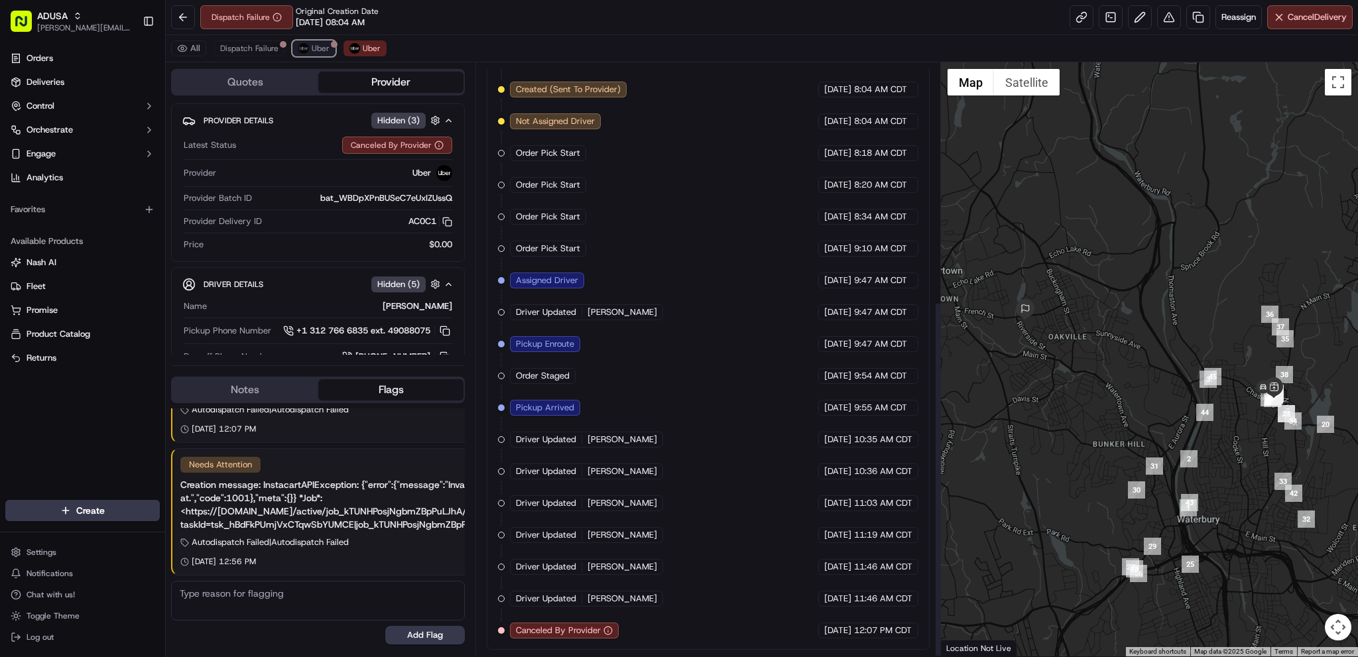
click at [301, 42] on button "Uber" at bounding box center [313, 48] width 43 height 16
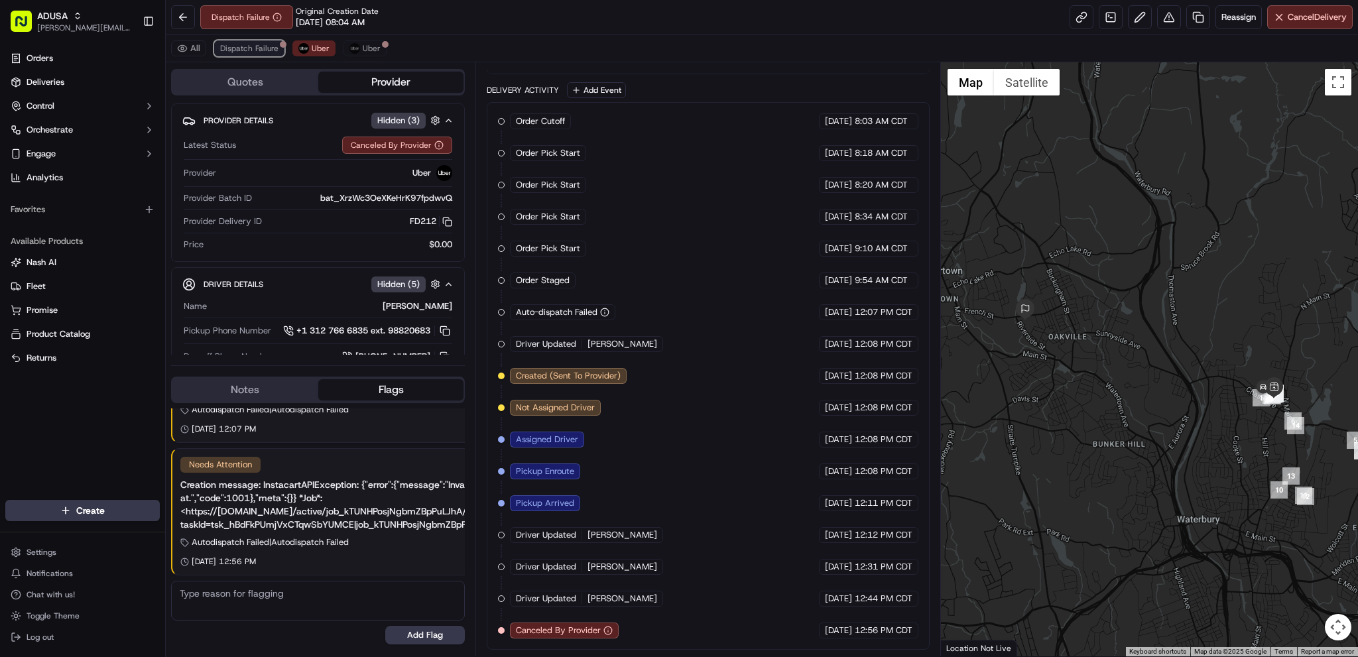
click at [253, 44] on span "Dispatch Failure" at bounding box center [249, 48] width 58 height 11
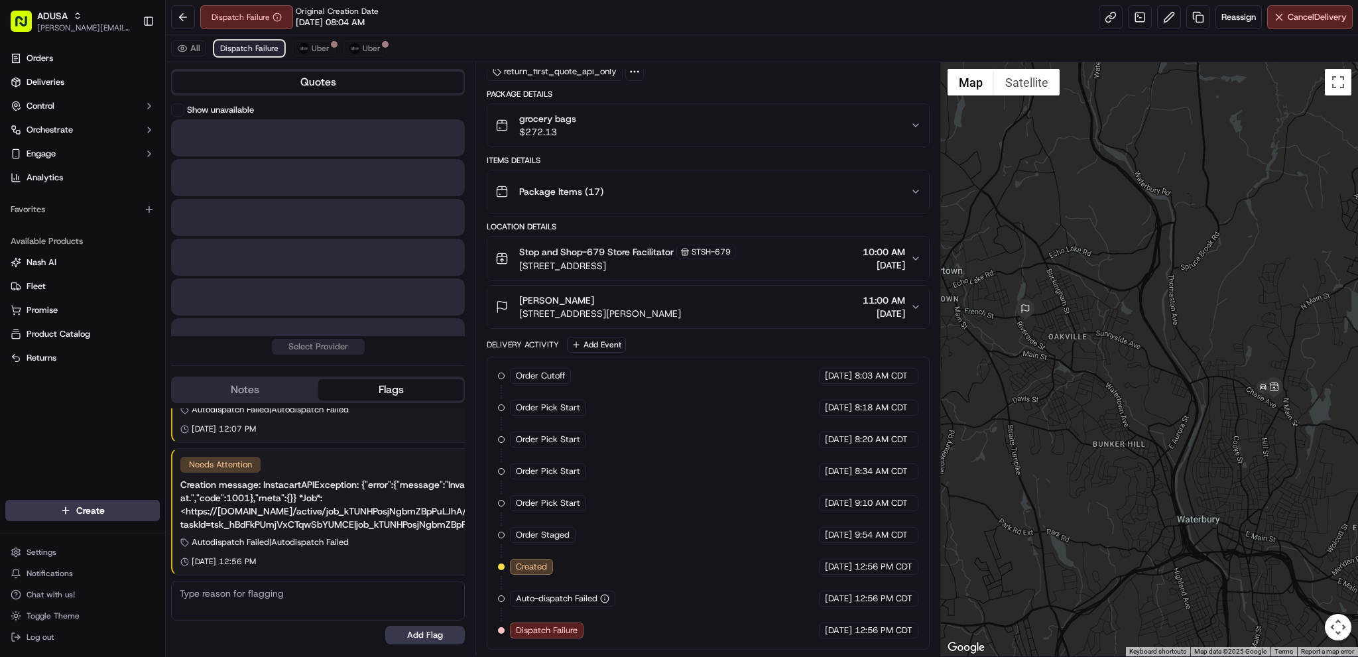
scroll to position [78, 0]
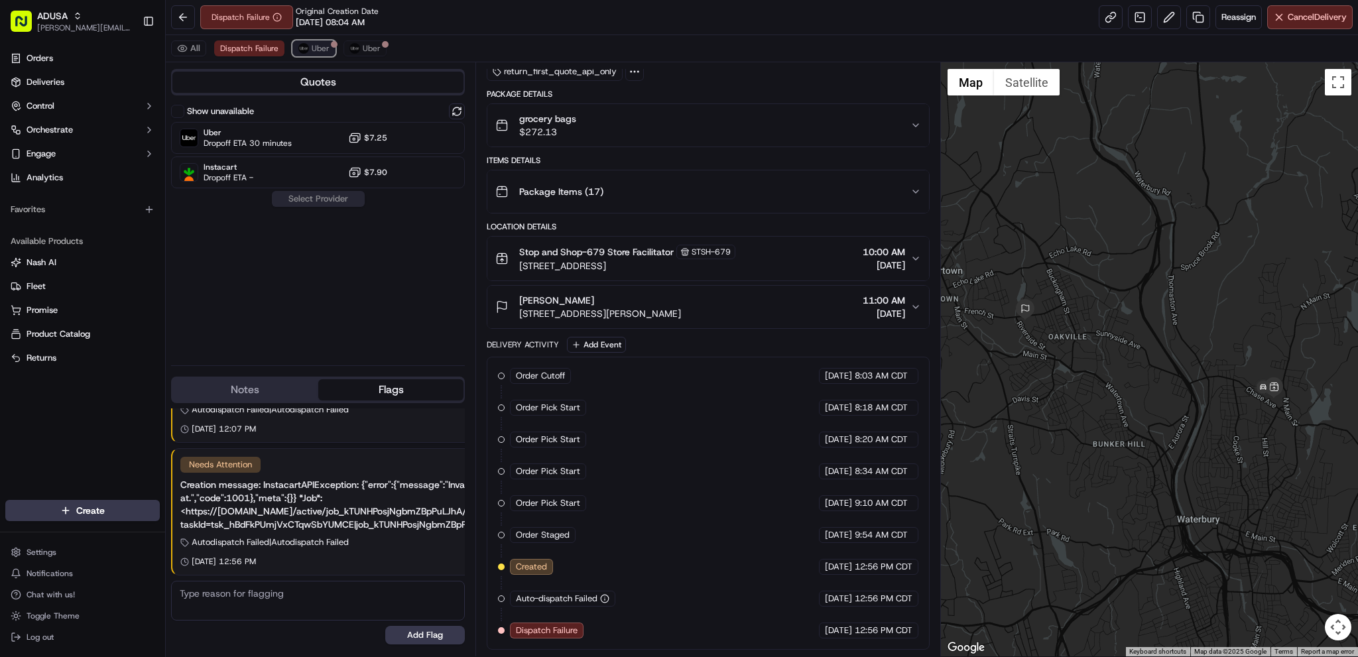
click at [298, 46] on img at bounding box center [303, 48] width 11 height 11
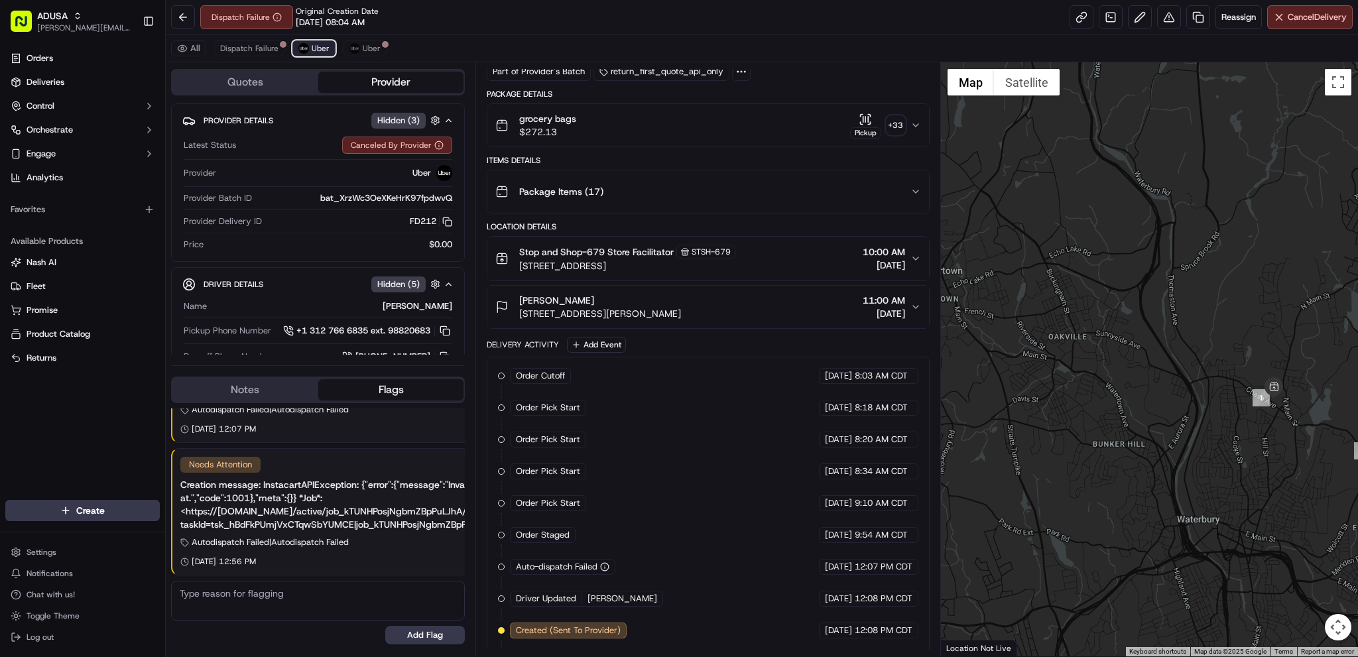
scroll to position [333, 0]
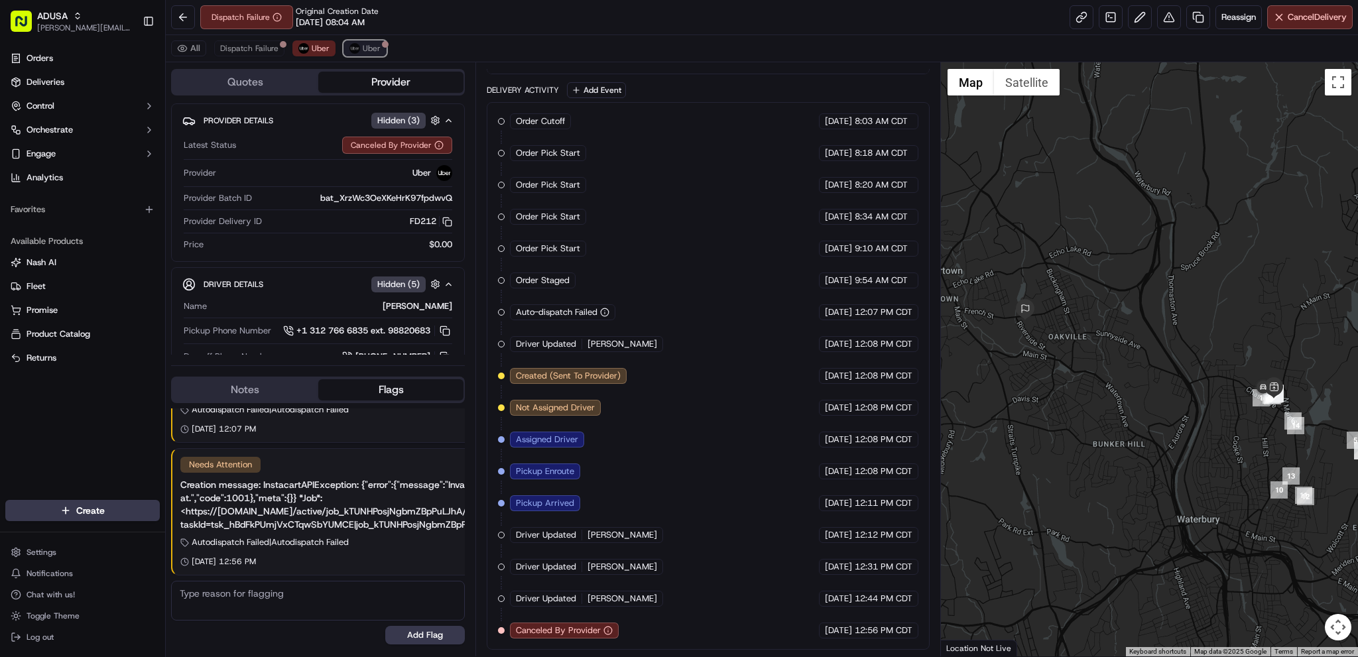
click at [365, 50] on span "Uber" at bounding box center [372, 48] width 18 height 11
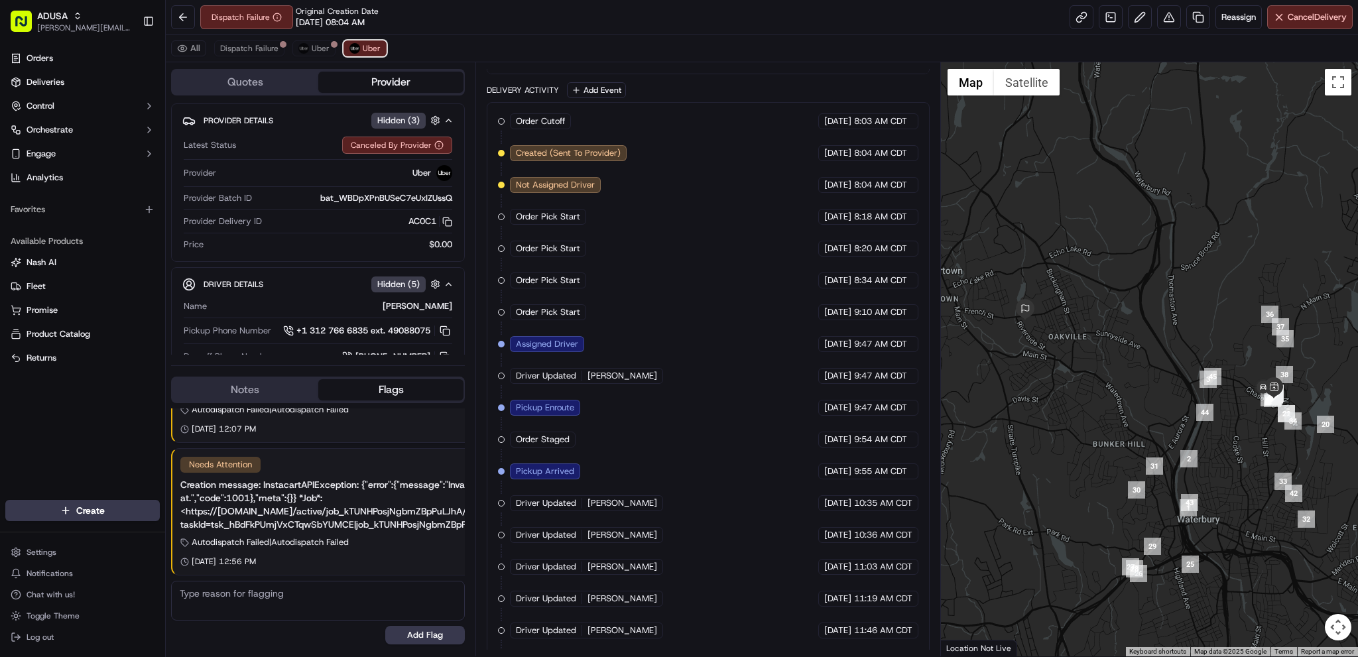
scroll to position [397, 0]
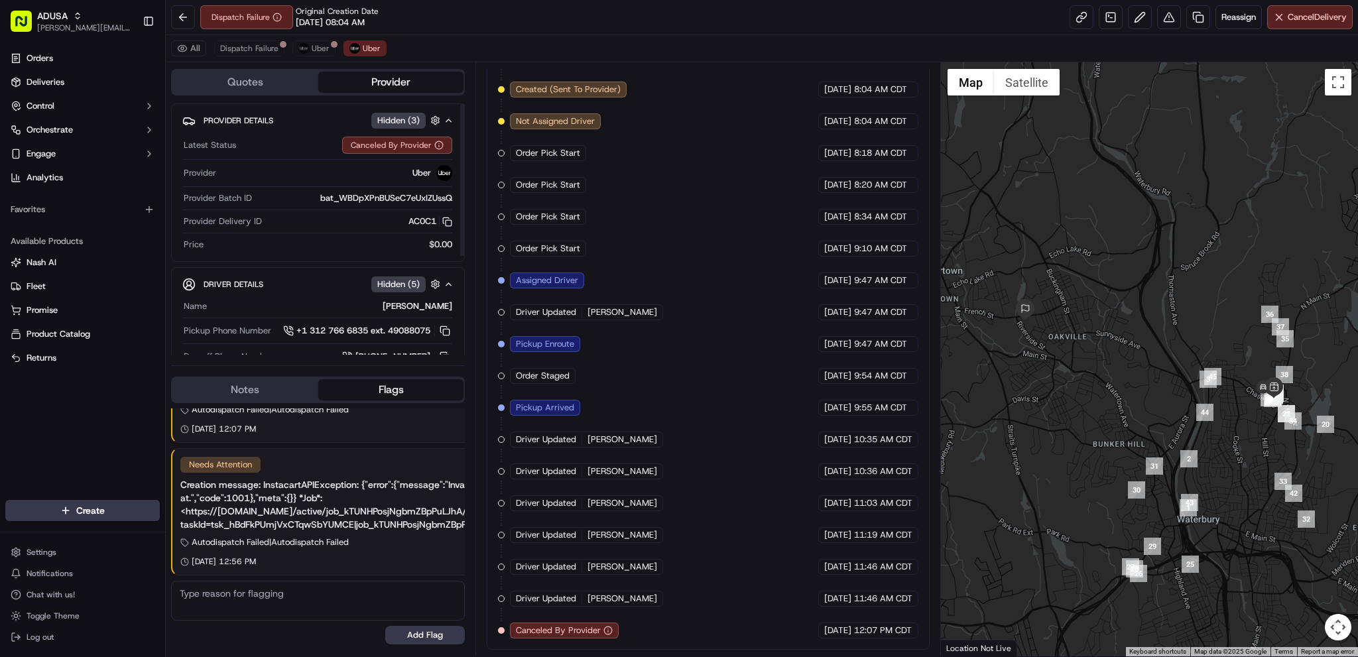
click at [292, 391] on button "Notes" at bounding box center [245, 389] width 146 height 21
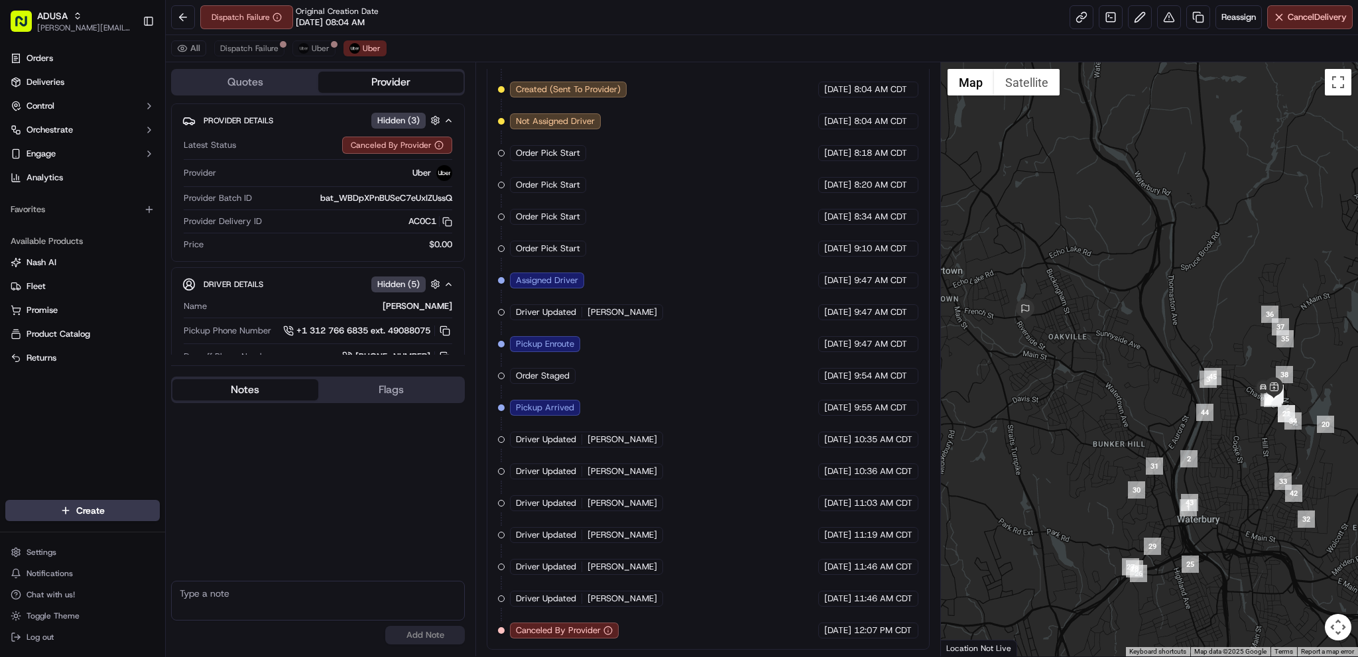
click at [387, 387] on button "Flags" at bounding box center [391, 389] width 146 height 21
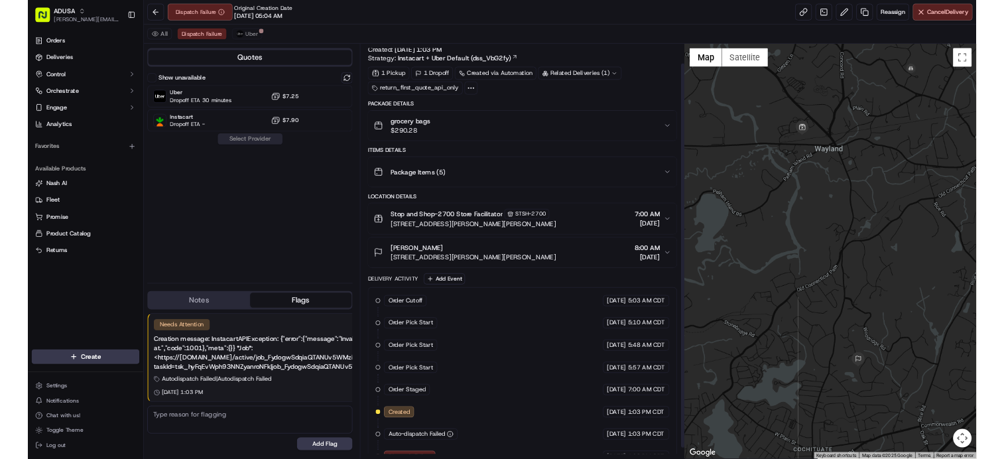
scroll to position [46, 0]
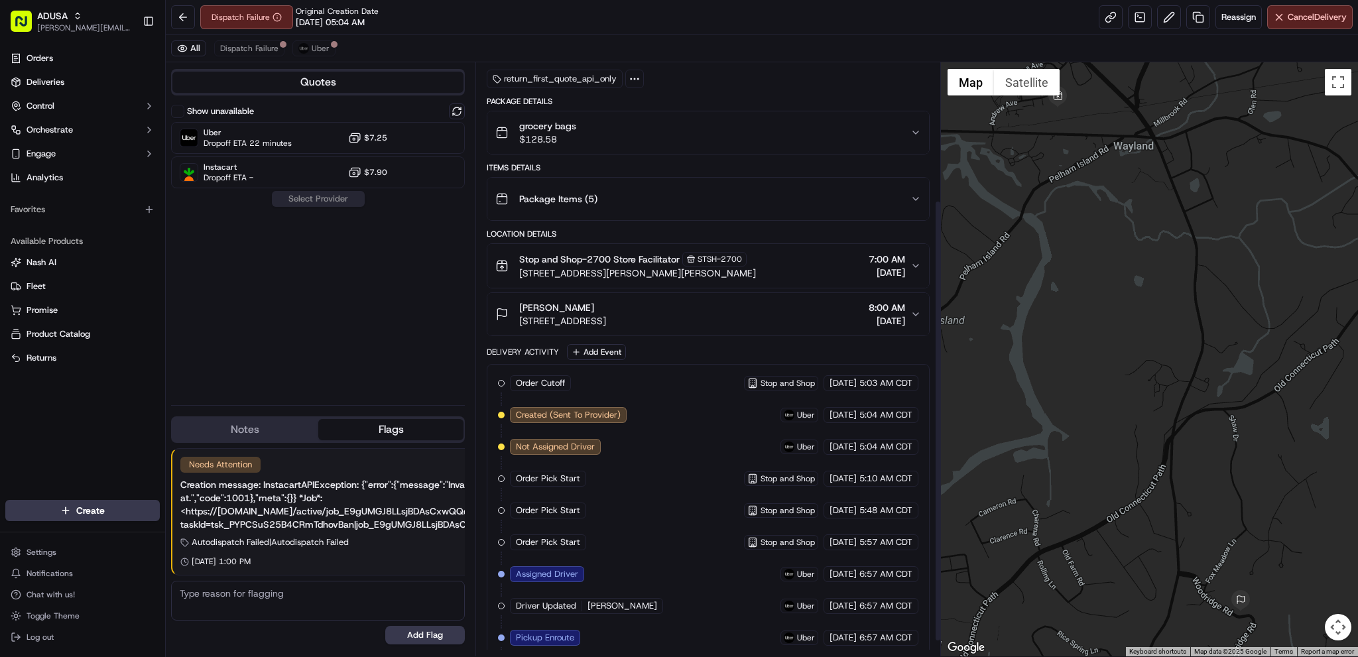
scroll to position [206, 0]
